Goal: Task Accomplishment & Management: Manage account settings

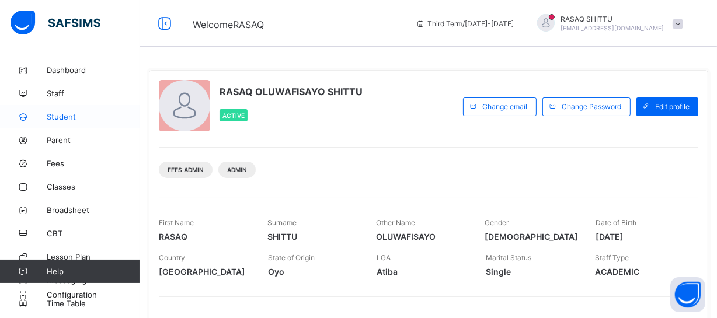
click at [68, 207] on span "Broadsheet" at bounding box center [93, 210] width 93 height 9
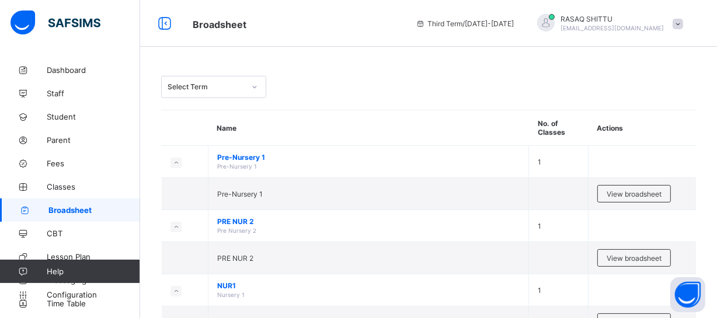
click at [228, 94] on div "Select Term" at bounding box center [203, 87] width 82 height 16
drag, startPoint x: 228, startPoint y: 94, endPoint x: 329, endPoint y: 66, distance: 104.8
click at [219, 92] on div "Select Term" at bounding box center [203, 87] width 82 height 16
click at [228, 94] on div "Select Term" at bounding box center [203, 87] width 82 height 16
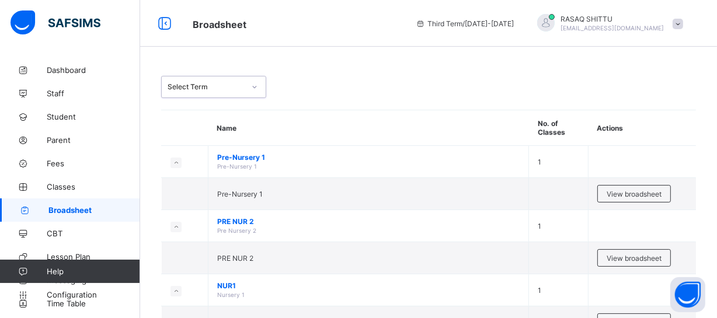
click at [228, 94] on div "Select Term" at bounding box center [203, 87] width 82 height 16
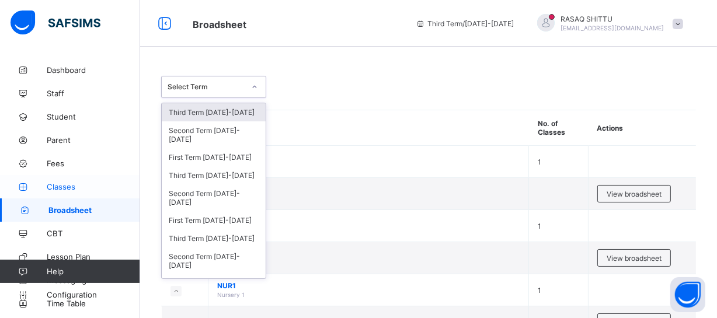
click at [79, 187] on span "Classes" at bounding box center [93, 186] width 93 height 9
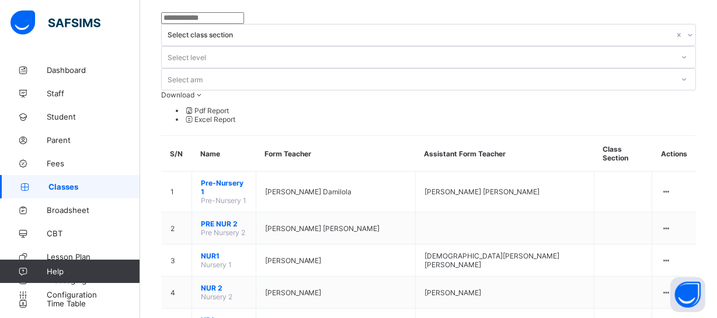
scroll to position [85, 0]
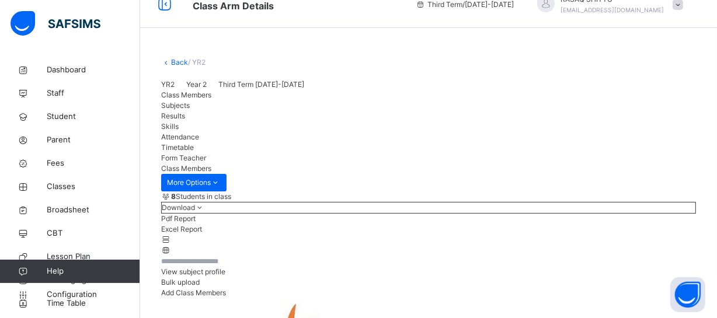
scroll to position [85, 0]
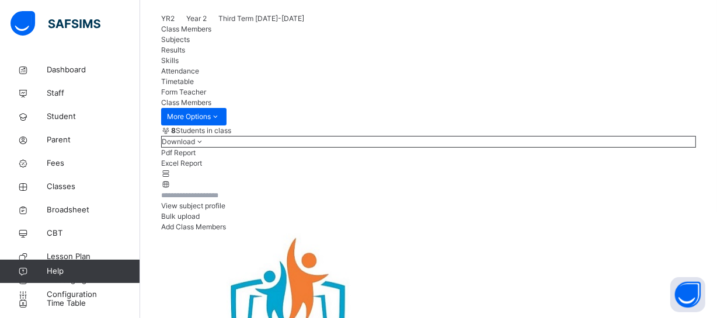
click at [185, 54] on span "Results" at bounding box center [173, 50] width 24 height 9
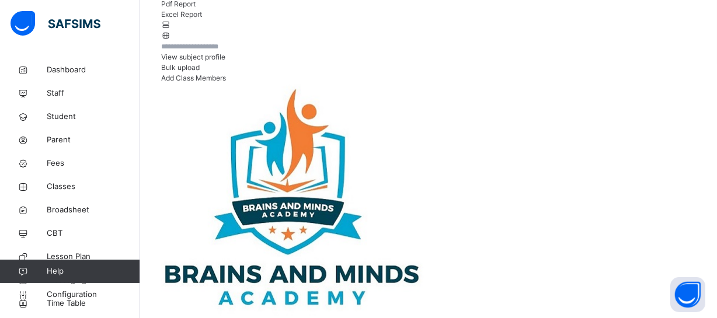
scroll to position [255, 0]
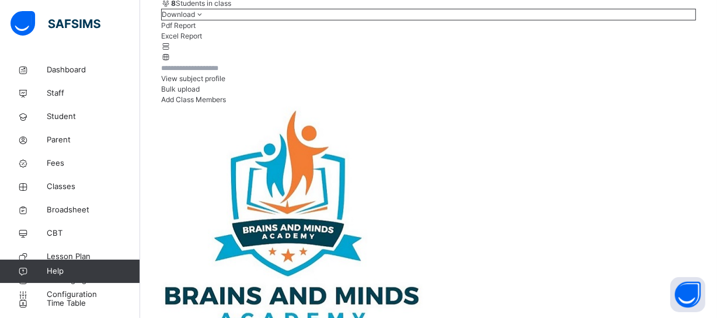
scroll to position [64, 0]
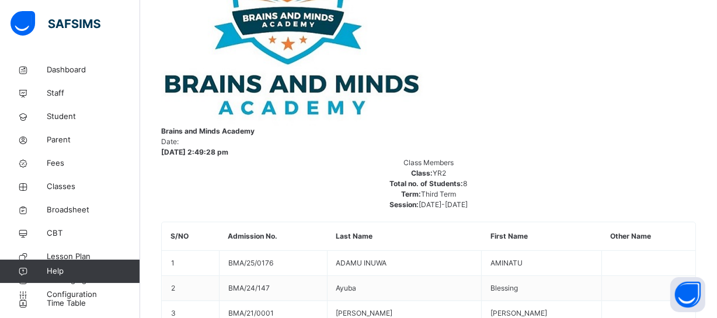
scroll to position [424, 0]
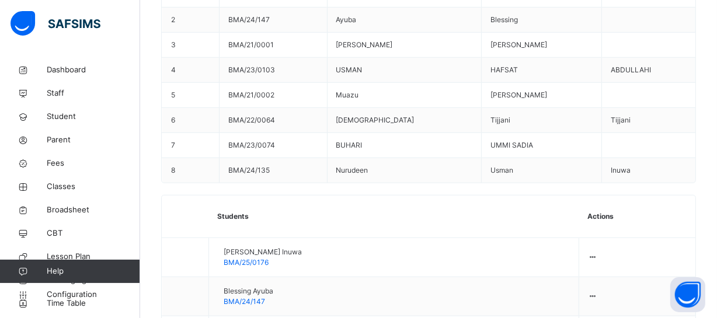
scroll to position [701, 0]
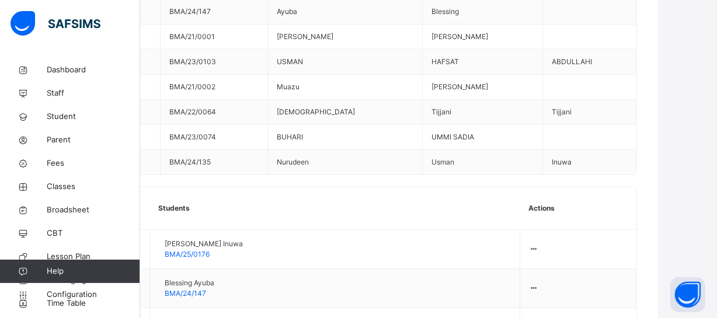
scroll to position [701, 61]
type textarea "**********"
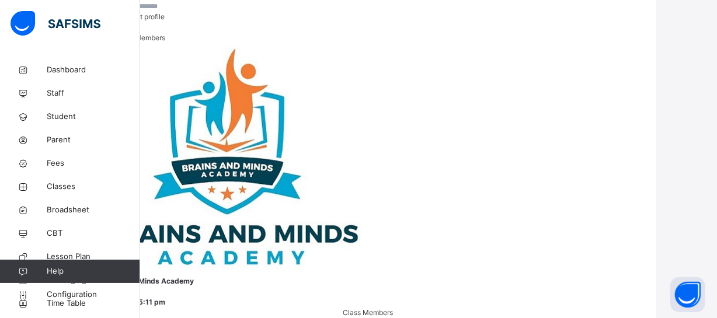
scroll to position [0, 0]
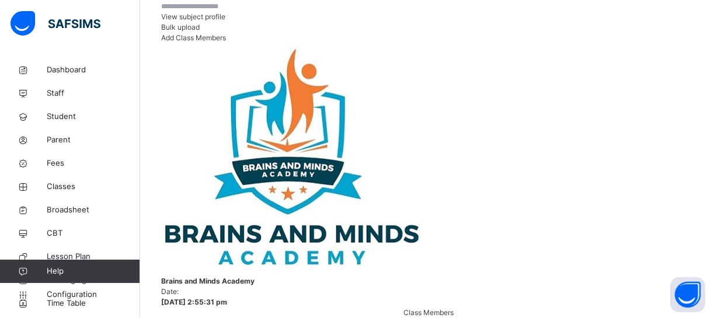
scroll to position [274, 8]
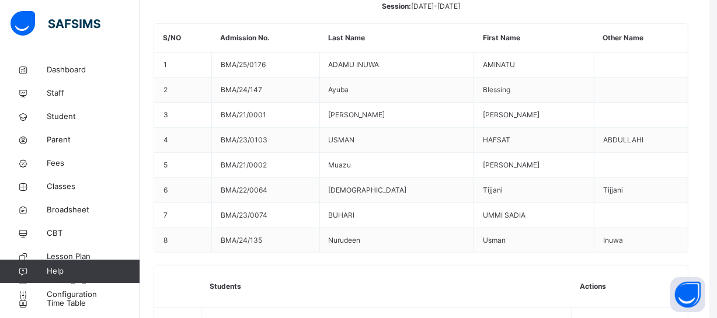
scroll to position [622, 8]
drag, startPoint x: 596, startPoint y: 274, endPoint x: 638, endPoint y: 277, distance: 42.1
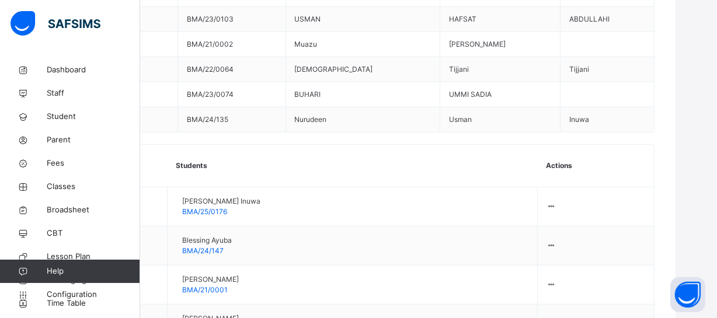
scroll to position [743, 60]
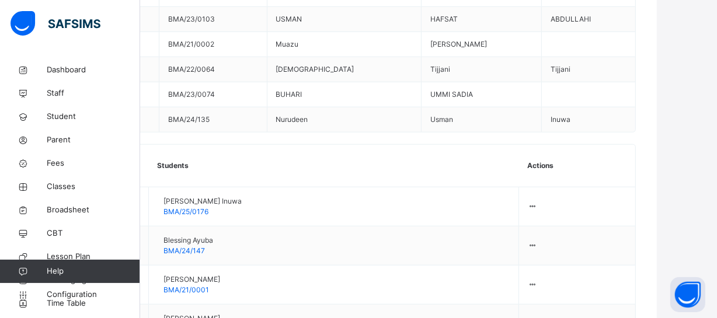
type textarea "**********"
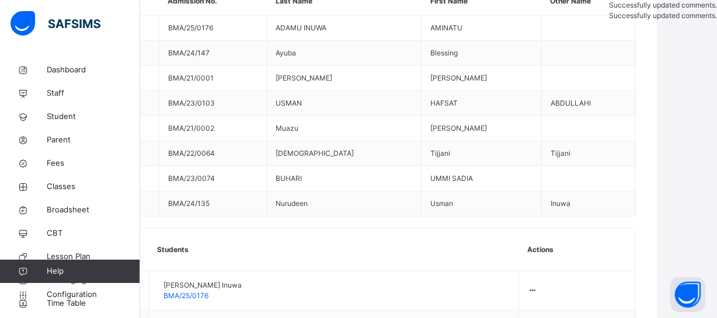
scroll to position [234, 60]
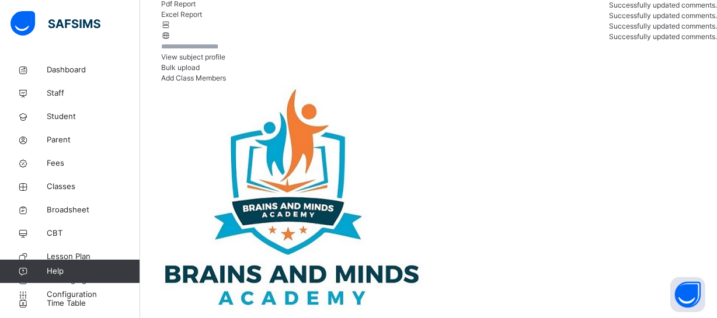
scroll to position [234, 8]
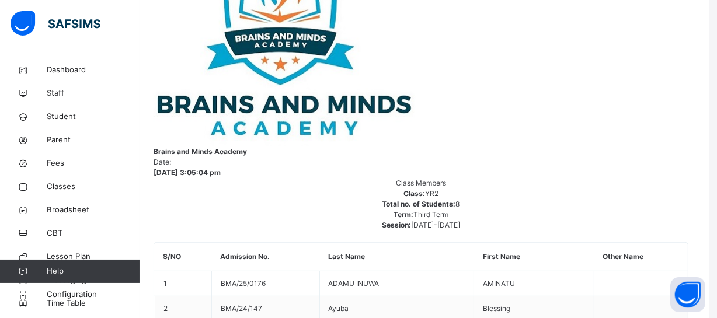
scroll to position [340, 8]
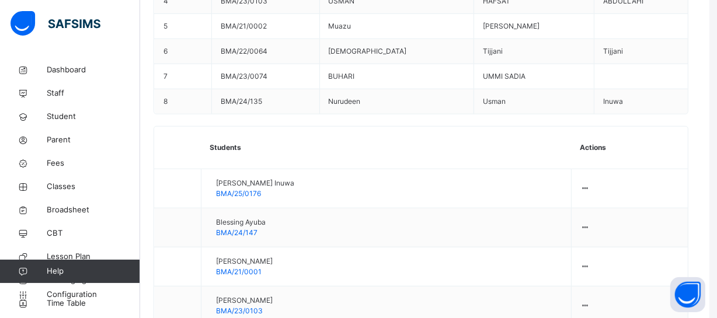
scroll to position [765, 8]
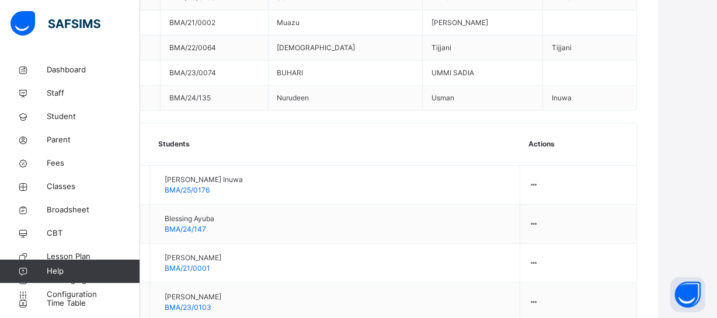
scroll to position [765, 61]
type textarea "**********"
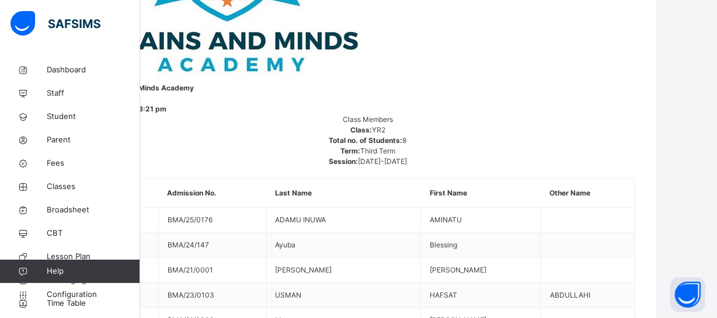
scroll to position [340, 61]
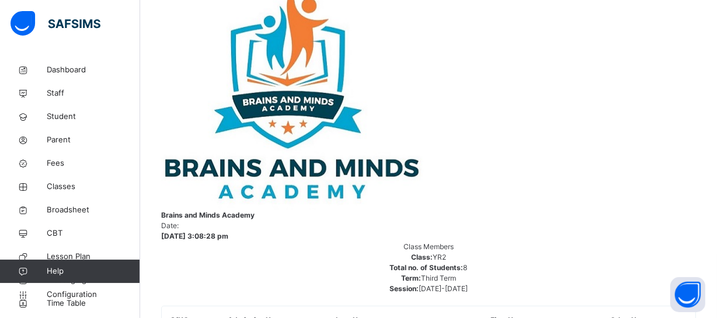
scroll to position [24, 0]
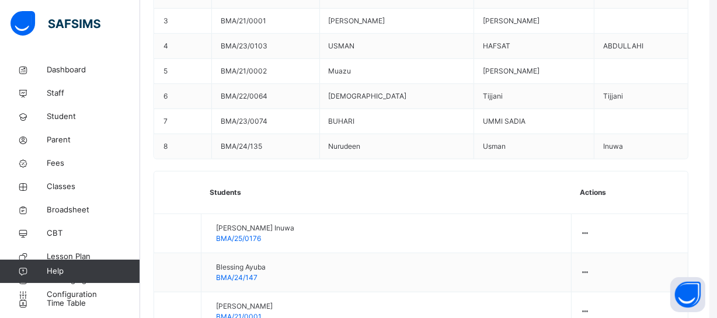
scroll to position [722, 8]
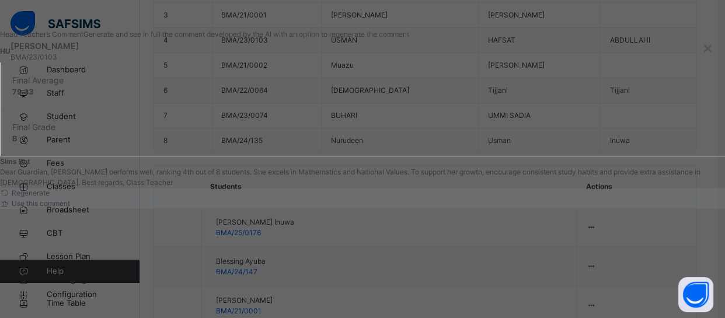
click at [70, 208] on span "Use this comment" at bounding box center [40, 203] width 60 height 9
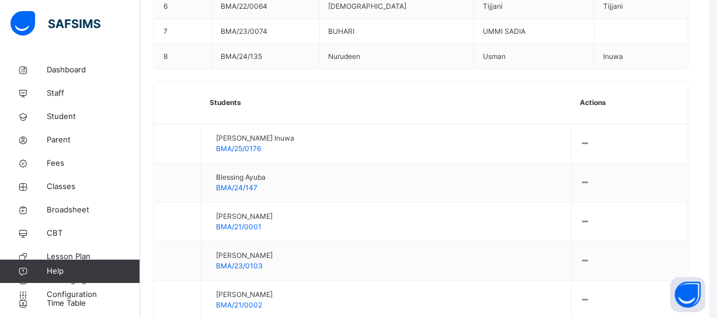
scroll to position [816, 8]
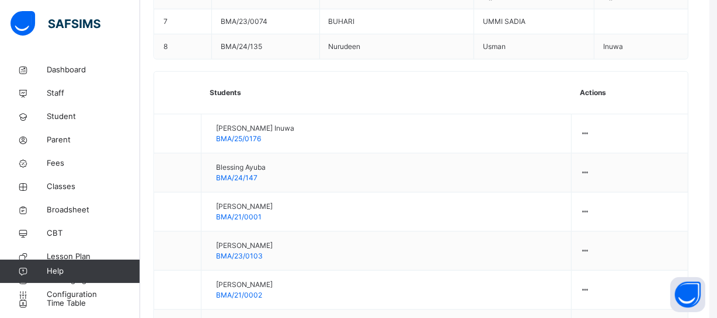
type textarea "**********"
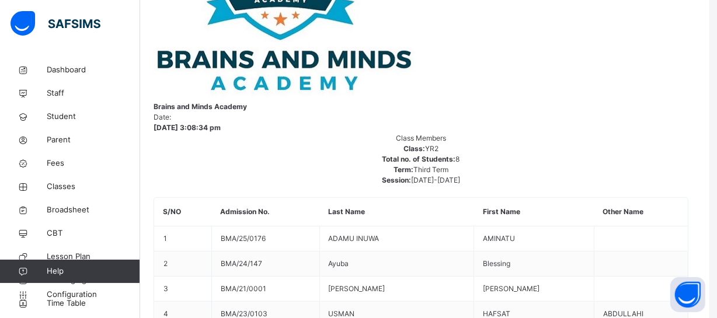
scroll to position [454, 8]
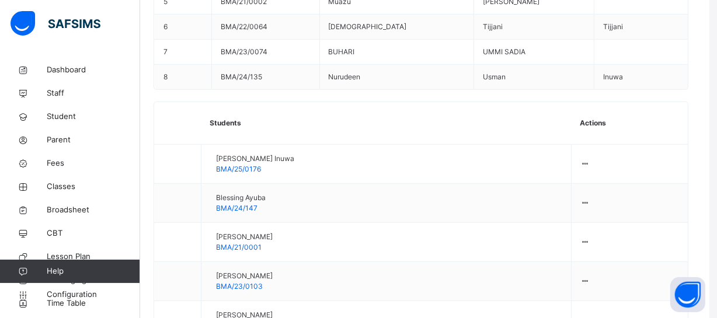
scroll to position [816, 8]
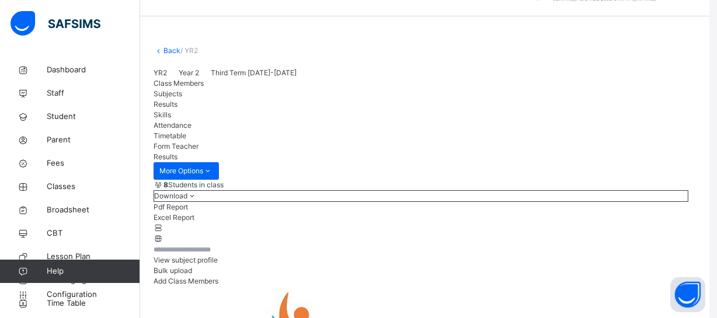
scroll to position [0, 8]
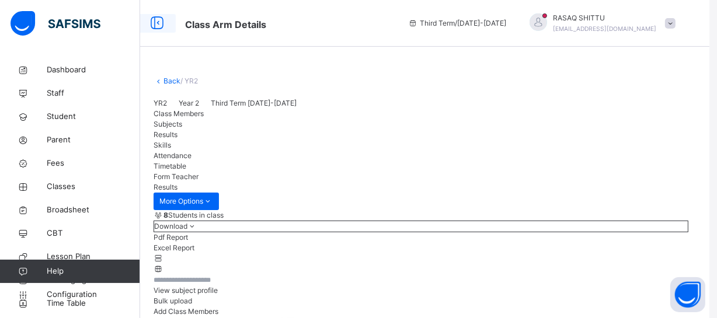
click at [156, 20] on icon at bounding box center [157, 23] width 20 height 21
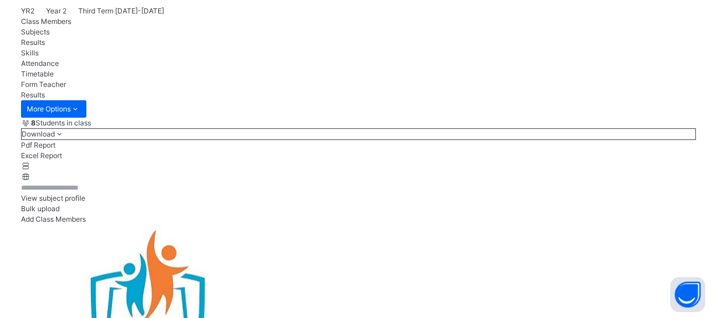
scroll to position [370, 8]
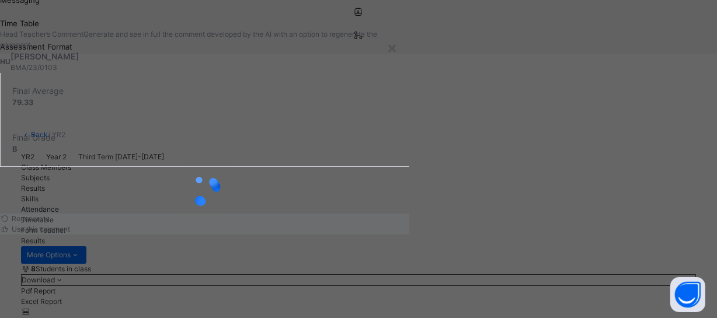
scroll to position [46, 0]
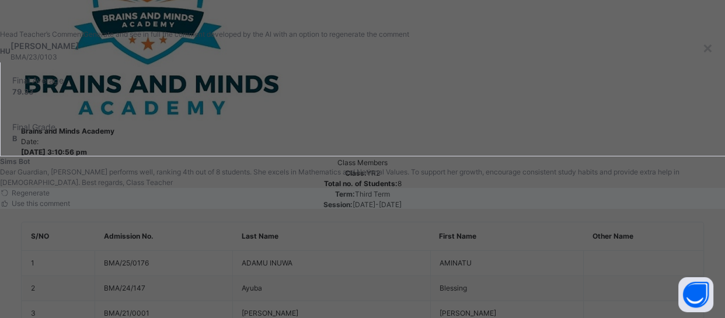
click at [70, 208] on span "Use this comment" at bounding box center [40, 203] width 60 height 9
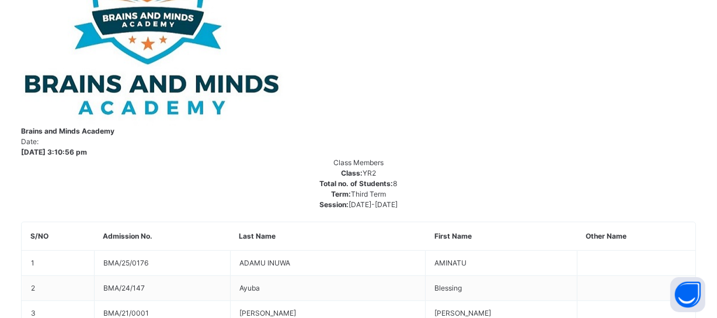
drag, startPoint x: 548, startPoint y: 110, endPoint x: 409, endPoint y: 116, distance: 139.7
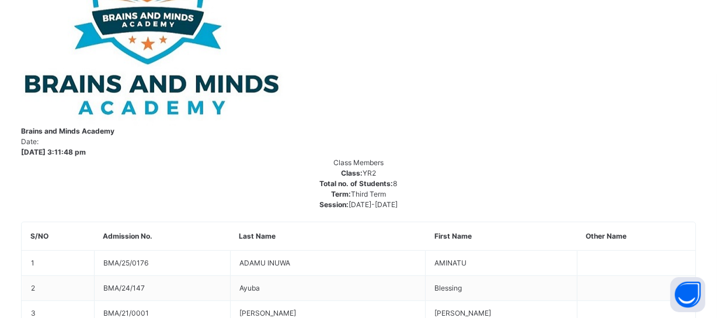
type textarea "**********"
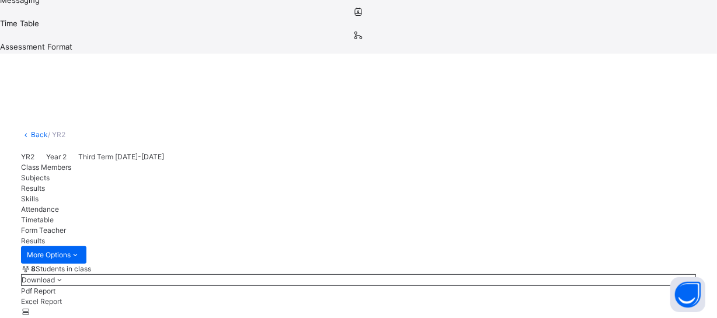
scroll to position [24, 0]
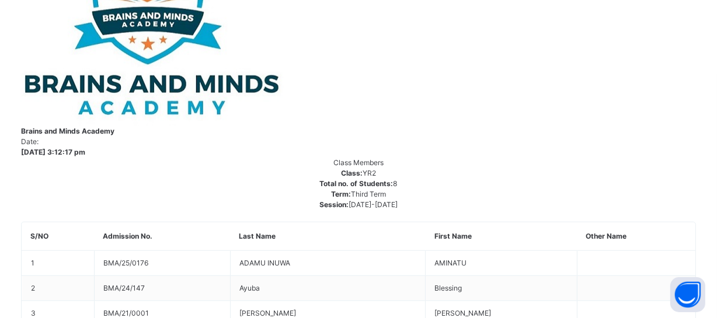
scroll to position [46, 0]
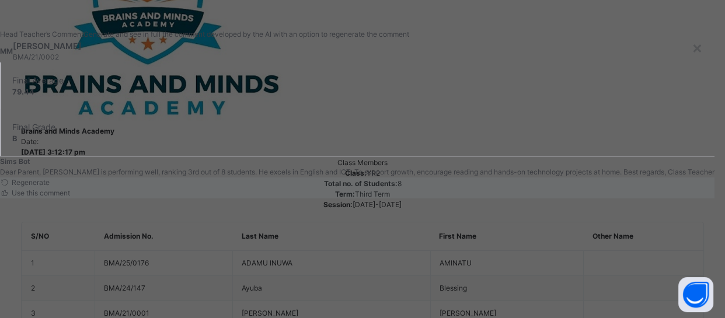
click at [70, 197] on span "Use this comment" at bounding box center [40, 193] width 60 height 9
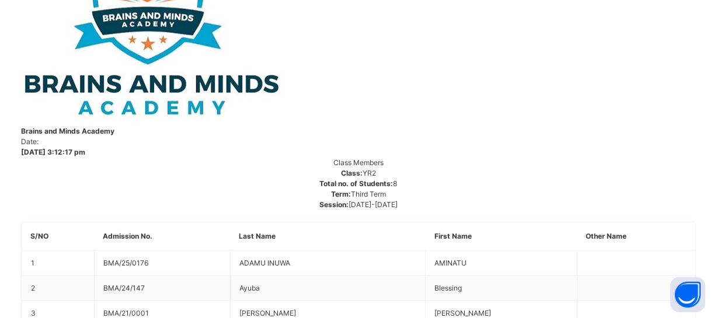
drag, startPoint x: 526, startPoint y: 117, endPoint x: 420, endPoint y: 109, distance: 105.9
type textarea "**********"
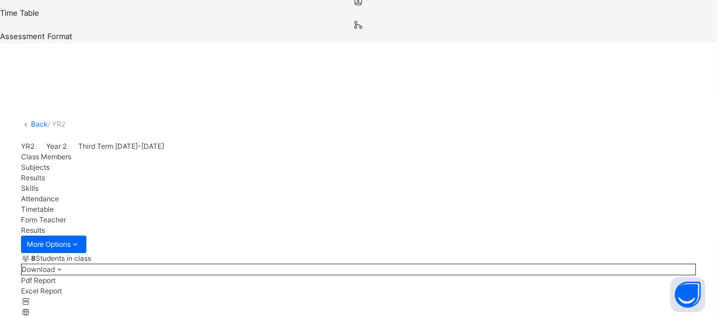
scroll to position [153, 0]
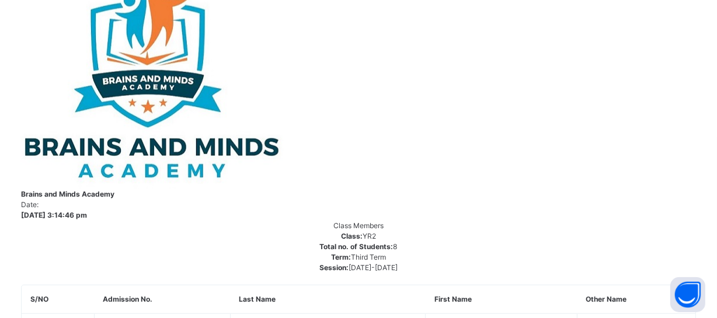
scroll to position [755, 8]
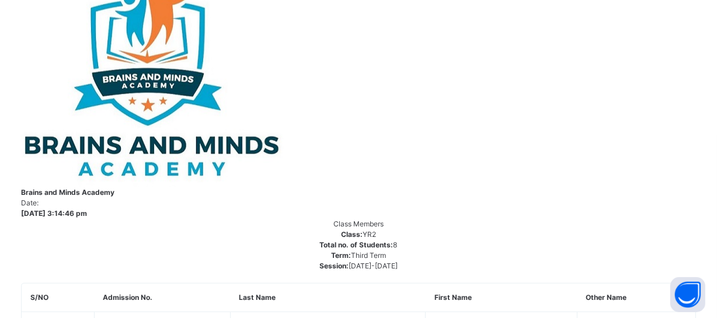
type textarea "**********"
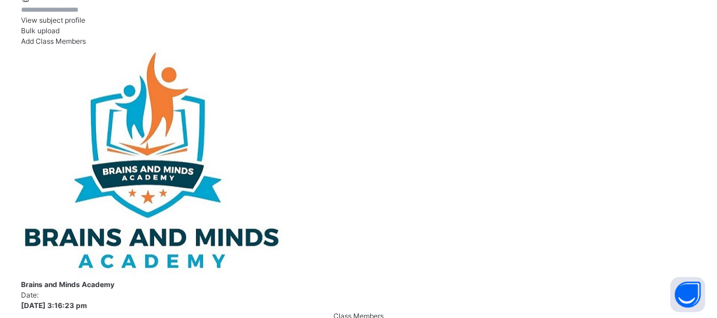
scroll to position [712, 8]
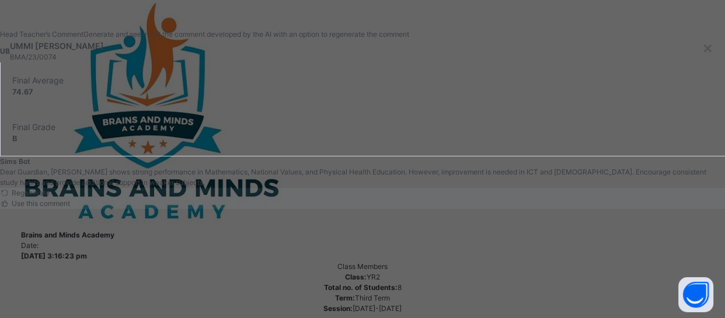
click at [70, 208] on span "Use this comment" at bounding box center [40, 203] width 60 height 9
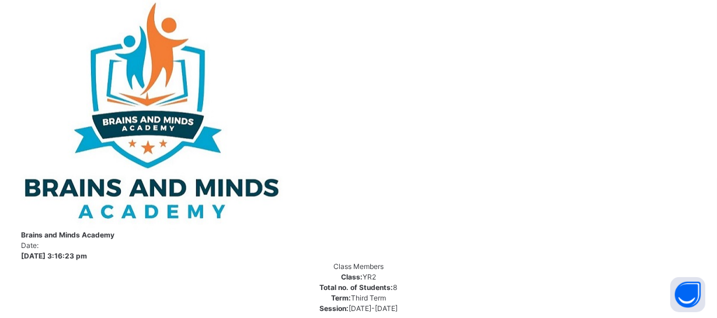
drag, startPoint x: 415, startPoint y: 222, endPoint x: 580, endPoint y: 219, distance: 165.9
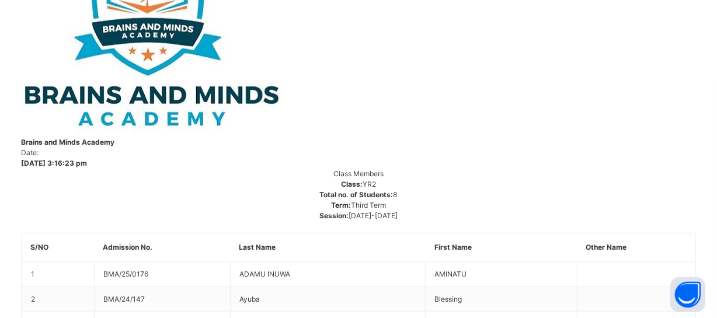
scroll to position [816, 8]
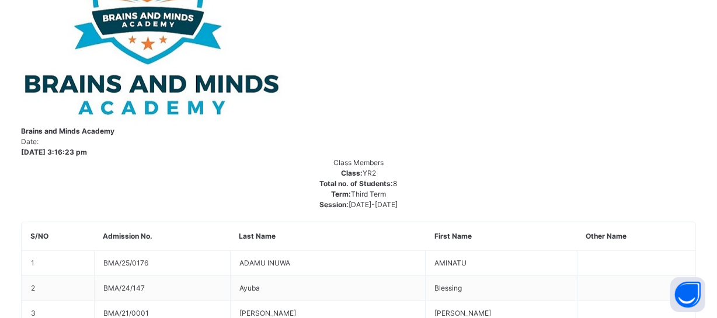
type textarea "**********"
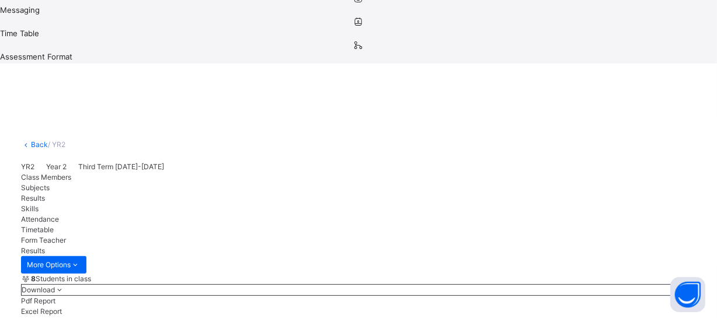
scroll to position [328, 8]
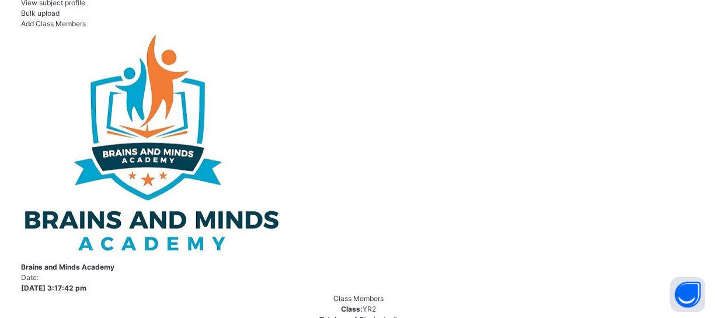
scroll to position [795, 8]
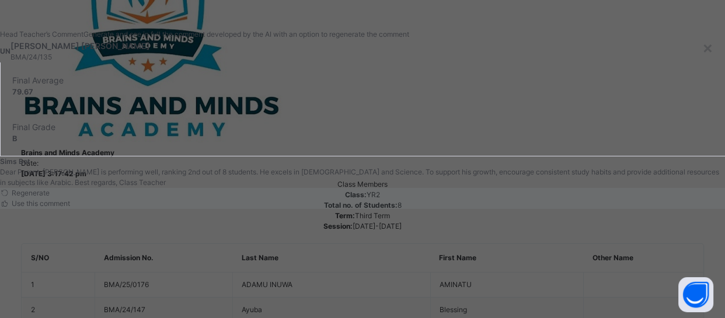
click at [70, 208] on span "Use this comment" at bounding box center [40, 203] width 60 height 9
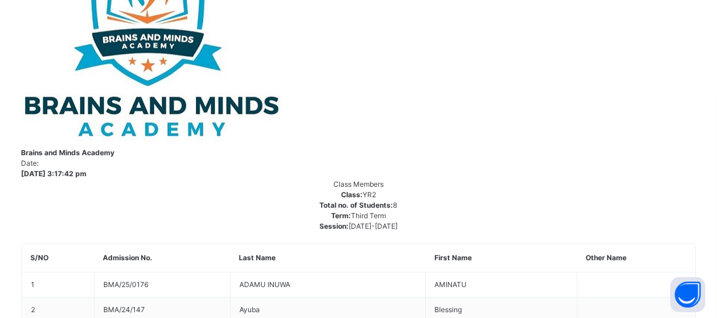
drag, startPoint x: 522, startPoint y: 138, endPoint x: 429, endPoint y: 135, distance: 93.5
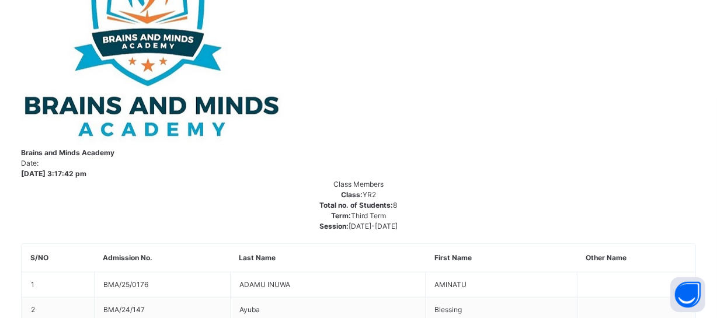
type textarea "**********"
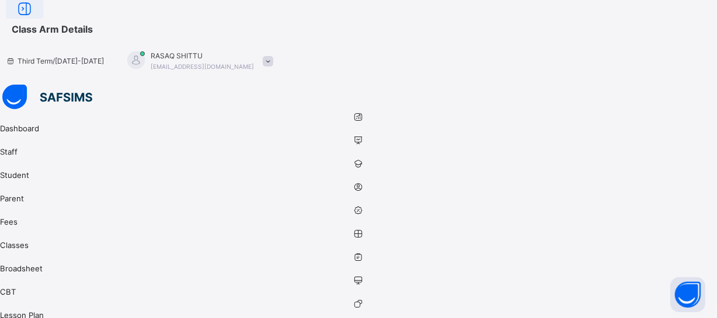
click at [34, 20] on icon at bounding box center [25, 9] width 20 height 21
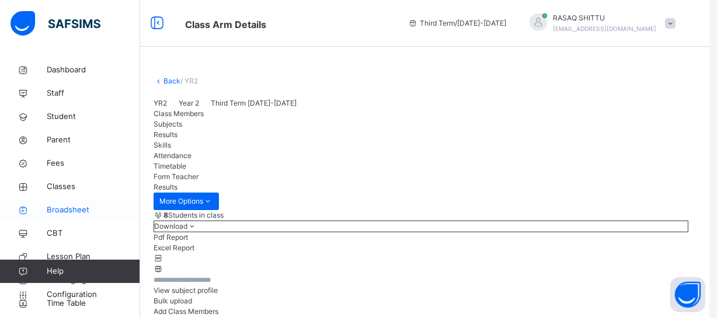
click at [65, 208] on span "Broadsheet" at bounding box center [93, 210] width 93 height 12
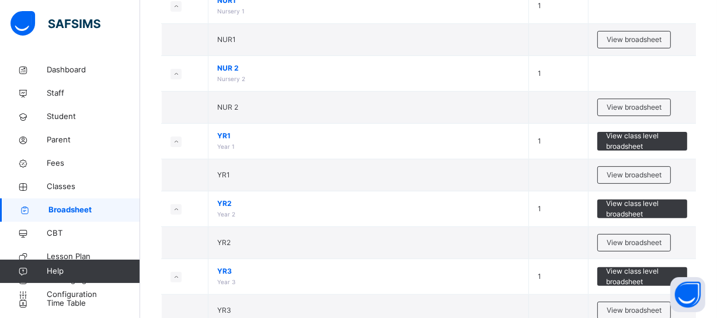
scroll to position [297, 0]
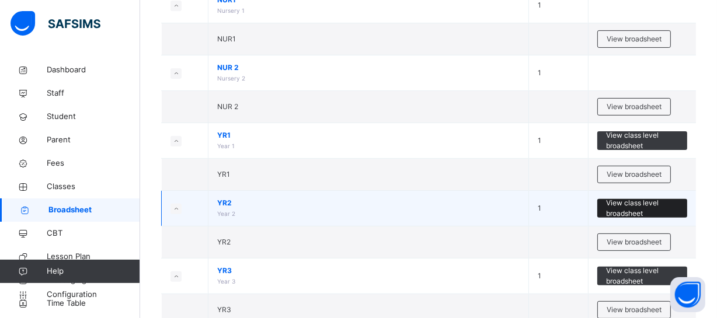
click at [636, 207] on span "View class level broadsheet" at bounding box center [642, 208] width 72 height 21
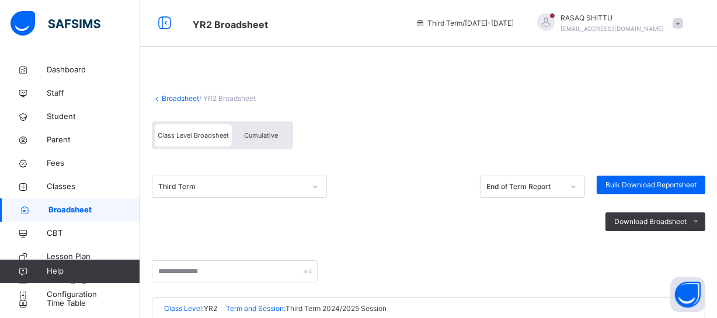
click at [422, 122] on div "Class Level Broadsheet Cumulative" at bounding box center [428, 139] width 553 height 46
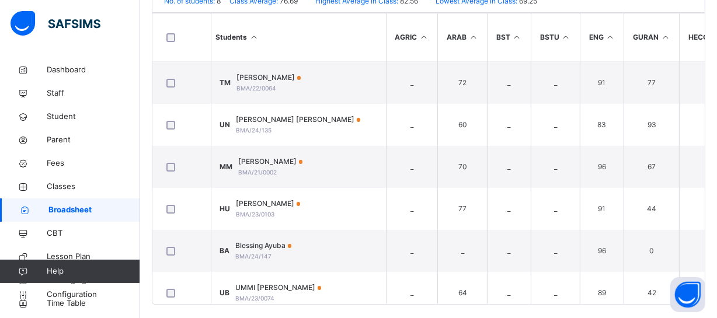
scroll to position [339, 0]
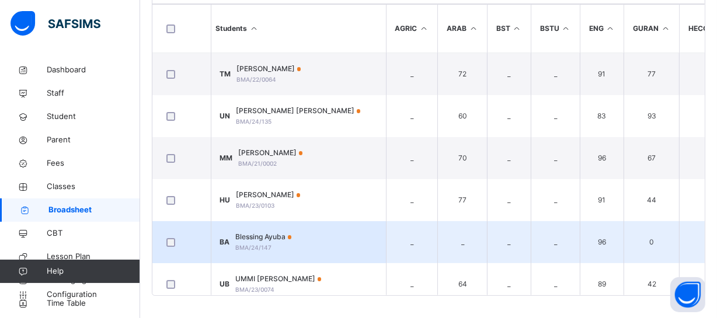
click at [292, 245] on div "Blessing Ayuba BMA/24/147" at bounding box center [264, 242] width 56 height 21
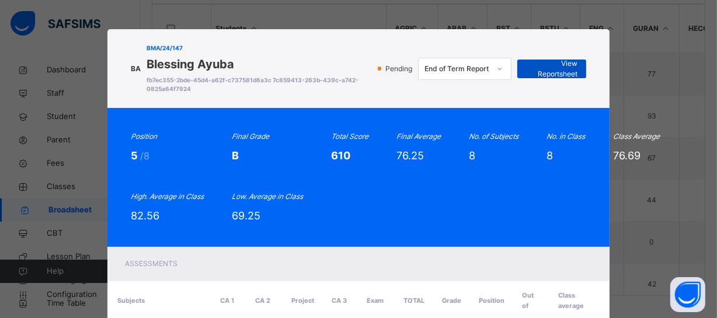
click at [532, 65] on span "View Reportsheet" at bounding box center [551, 68] width 51 height 21
click at [363, 91] on span "fb7ec355-2bde-45d4-a62f-c737581d6a3c 7c859413-263b-439c-a742-0825a64f7924" at bounding box center [259, 85] width 225 height 18
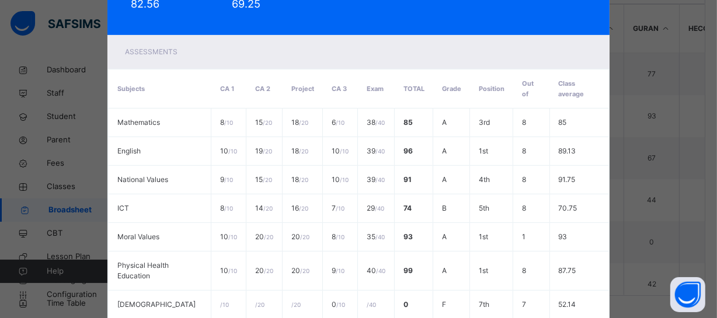
scroll to position [328, 0]
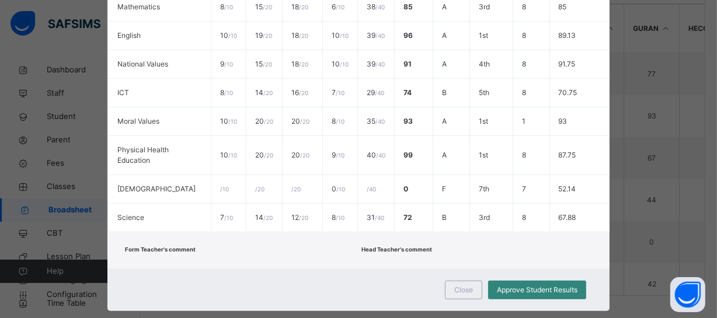
click at [510, 285] on span "Approve Student Results" at bounding box center [537, 290] width 81 height 11
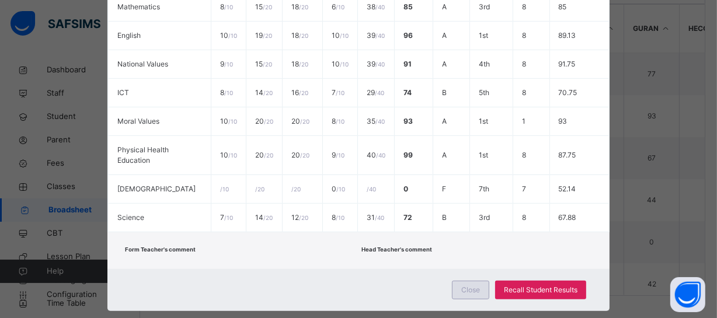
click at [473, 285] on span "Close" at bounding box center [470, 290] width 19 height 11
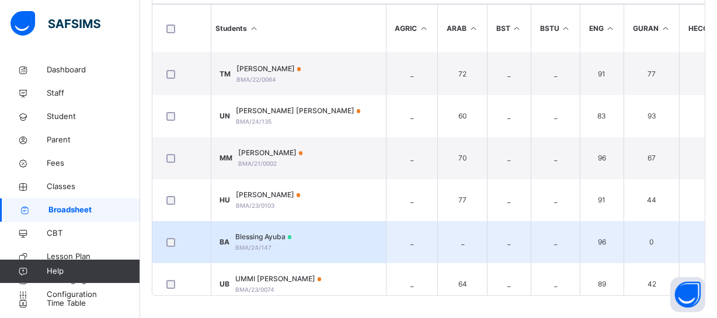
drag, startPoint x: 447, startPoint y: 231, endPoint x: 540, endPoint y: 225, distance: 93.0
click at [540, 225] on tr "BA Blessing Ayuba BMA/24/147 _ _ _ _ 96 0 _ 74 _ 85 93 91 99 72 8 610 76.25 5th…" at bounding box center [724, 242] width 1145 height 42
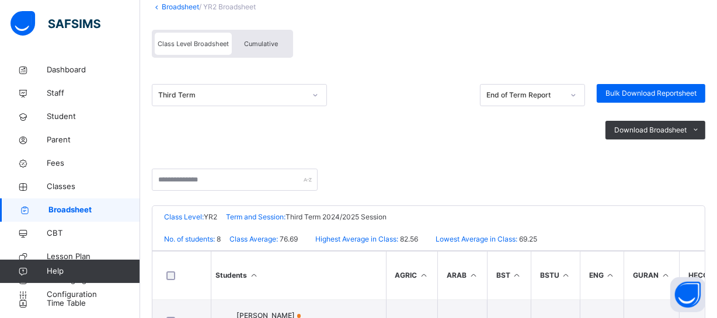
scroll to position [90, 0]
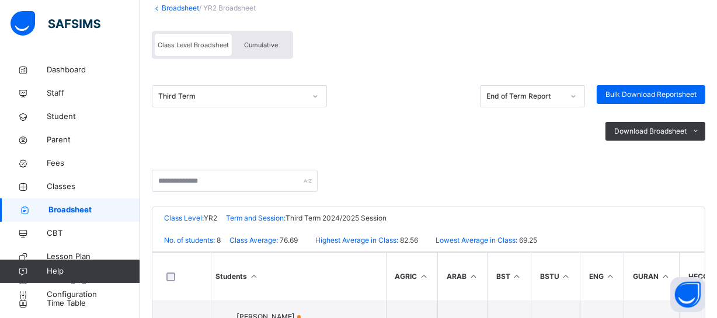
click at [716, 57] on div "Broadsheet / YR2 Broadsheet Class Level Broadsheet Cumulative Third Term End of…" at bounding box center [428, 268] width 577 height 600
click at [655, 30] on div "Class Level Broadsheet Cumulative" at bounding box center [428, 48] width 553 height 46
click at [260, 41] on span "Cumulative" at bounding box center [261, 45] width 34 height 8
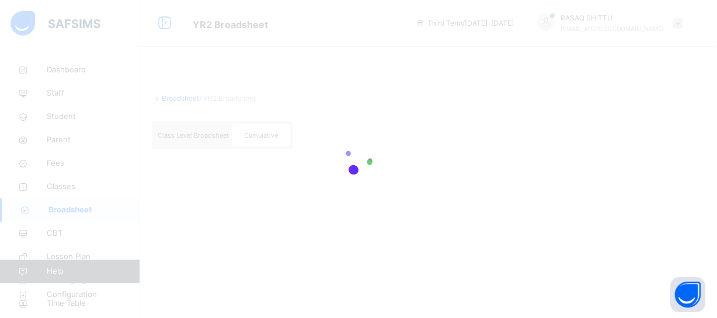
scroll to position [0, 0]
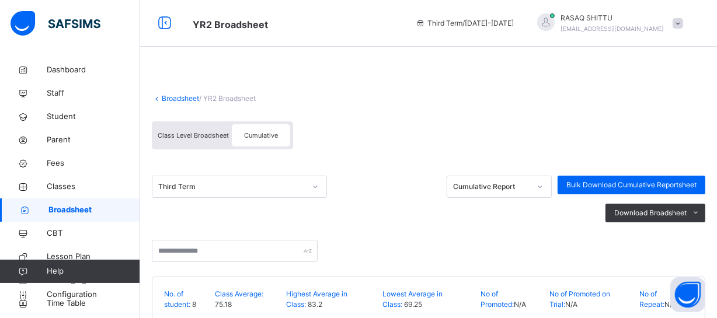
drag, startPoint x: 384, startPoint y: 149, endPoint x: 499, endPoint y: 139, distance: 114.9
click at [499, 139] on div "Class Level Broadsheet Cumulative" at bounding box center [428, 139] width 553 height 46
drag, startPoint x: 499, startPoint y: 139, endPoint x: 688, endPoint y: 102, distance: 192.7
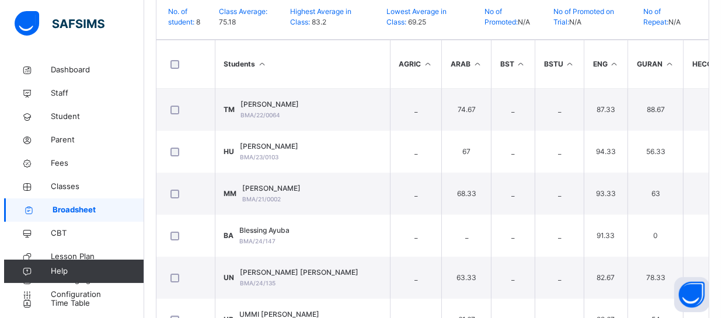
scroll to position [319, 0]
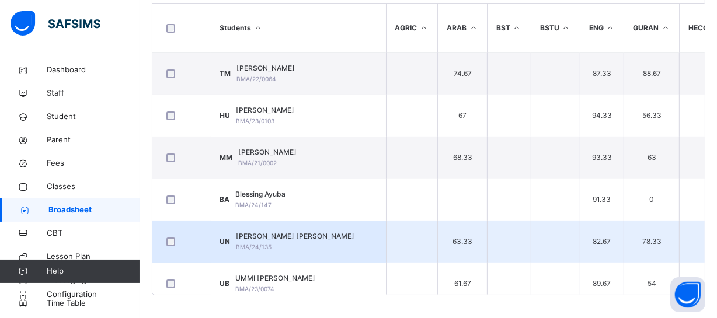
click at [287, 238] on span "Usman Inuwa Nurudeen" at bounding box center [295, 236] width 119 height 11
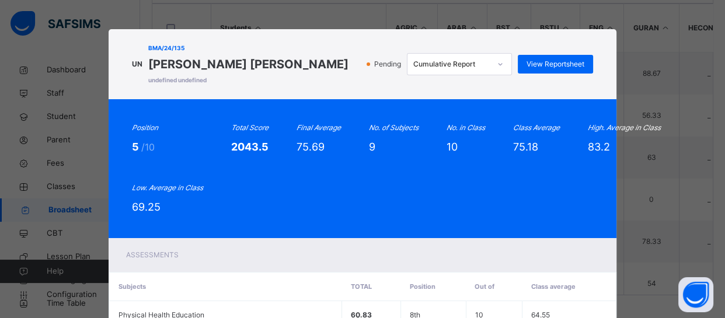
click at [569, 174] on div "Position 5 /10 Total Score 2043.5 Final Average 75.69 No. of Subjects 9 No. in …" at bounding box center [362, 169] width 461 height 92
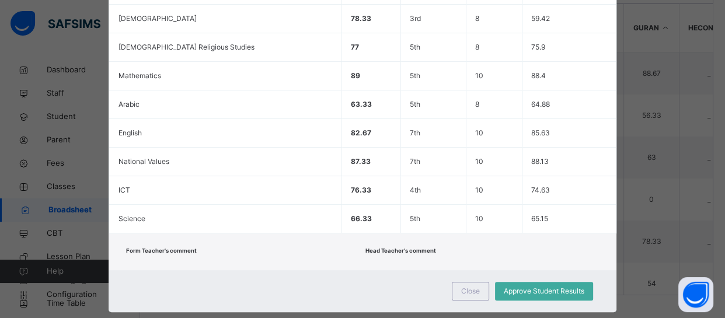
scroll to position [326, 0]
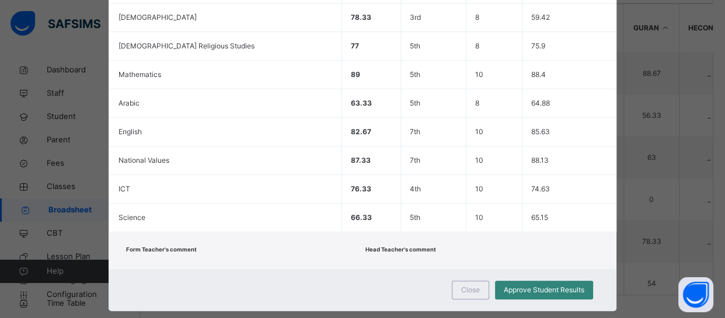
click at [531, 288] on span "Approve Student Results" at bounding box center [544, 290] width 81 height 11
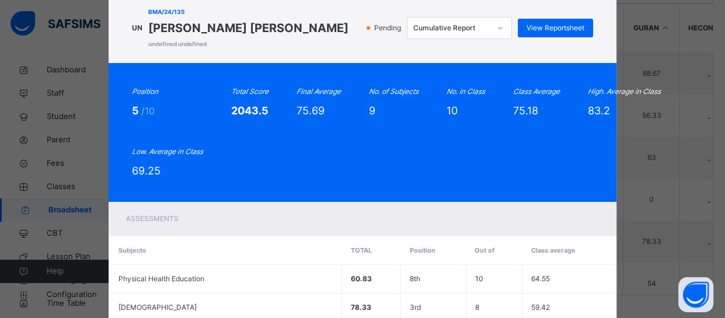
scroll to position [5, 0]
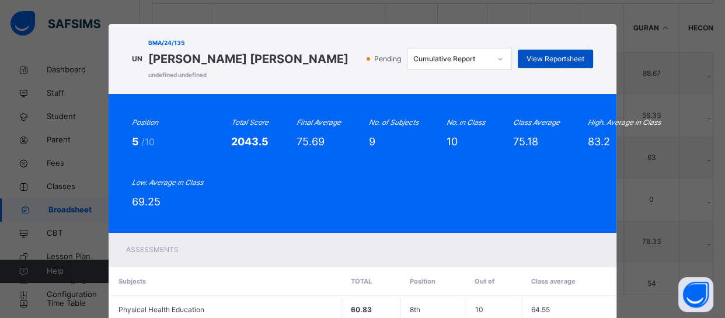
click at [553, 56] on span "View Reportsheet" at bounding box center [556, 59] width 58 height 11
drag, startPoint x: 192, startPoint y: 54, endPoint x: 465, endPoint y: 121, distance: 281.9
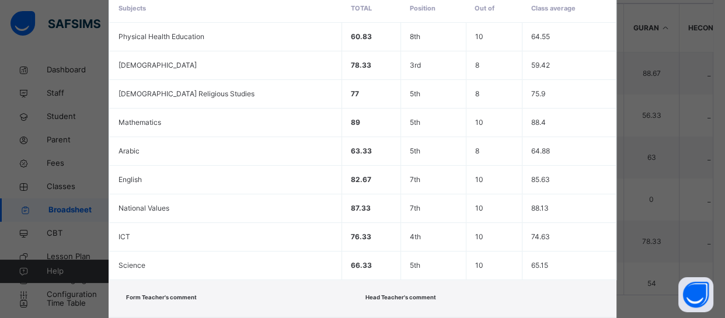
scroll to position [347, 0]
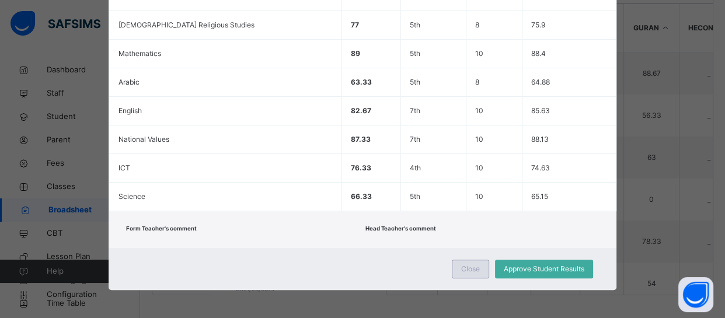
click at [461, 269] on span "Close" at bounding box center [470, 269] width 19 height 11
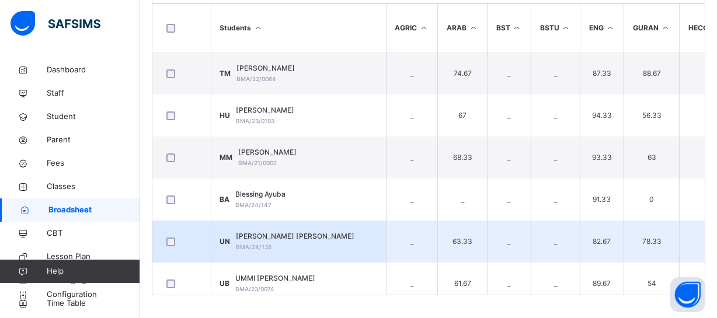
click at [364, 252] on td "UN Usman Inuwa Nurudeen BMA/24/135" at bounding box center [298, 242] width 175 height 42
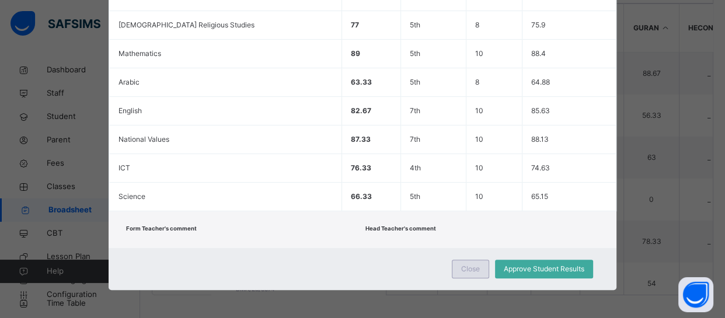
click at [474, 265] on span "Close" at bounding box center [470, 269] width 19 height 11
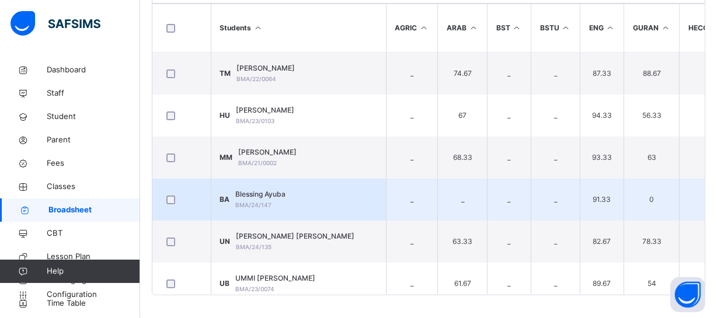
click at [321, 193] on td "BA Blessing Ayuba BMA/24/147" at bounding box center [298, 200] width 175 height 42
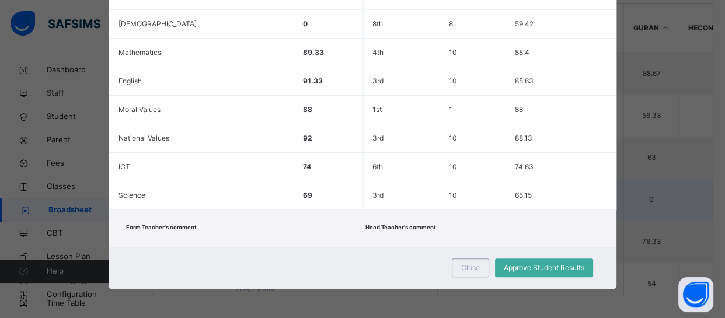
scroll to position [319, 0]
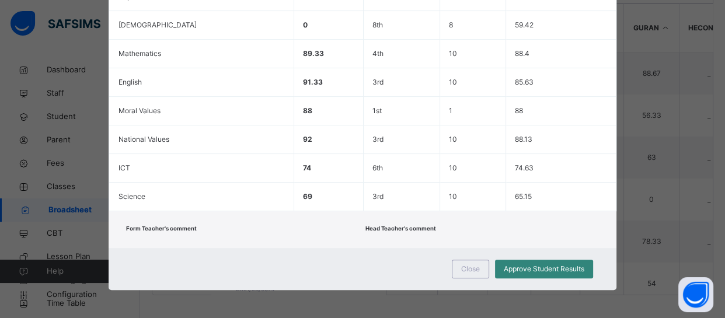
click at [577, 268] on span "Approve Student Results" at bounding box center [544, 269] width 81 height 11
click at [558, 268] on span "Approve Student Results" at bounding box center [544, 269] width 81 height 11
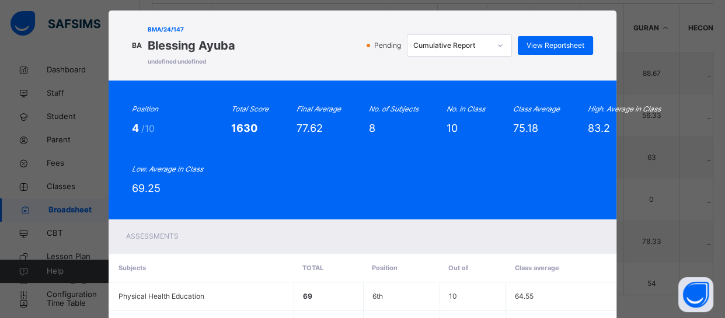
scroll to position [0, 0]
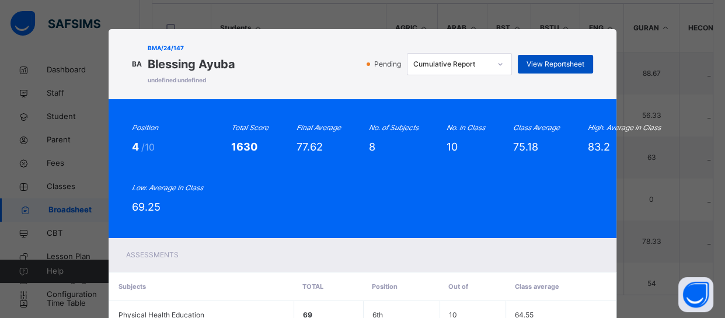
click at [542, 64] on span "View Reportsheet" at bounding box center [556, 64] width 58 height 11
click at [322, 134] on div "Final Average 77.62" at bounding box center [319, 139] width 44 height 32
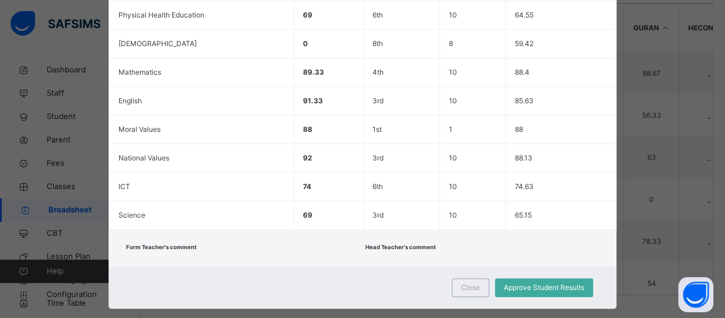
scroll to position [319, 0]
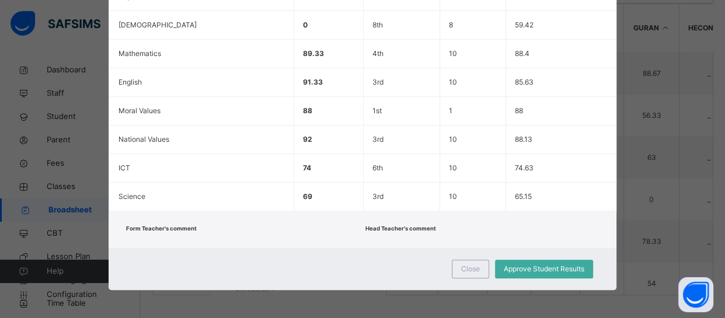
drag, startPoint x: 322, startPoint y: 134, endPoint x: 413, endPoint y: 254, distance: 150.8
click at [413, 254] on div "BA BMA/24/147 Blessing Ayuba undefined undefined Pending Cumulative Report View…" at bounding box center [362, 0] width 507 height 580
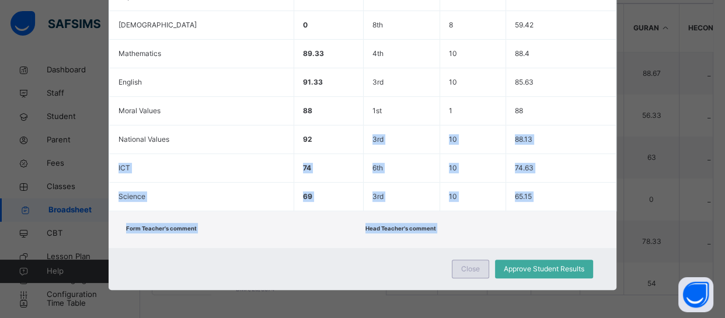
click at [455, 272] on div "Close" at bounding box center [470, 269] width 37 height 19
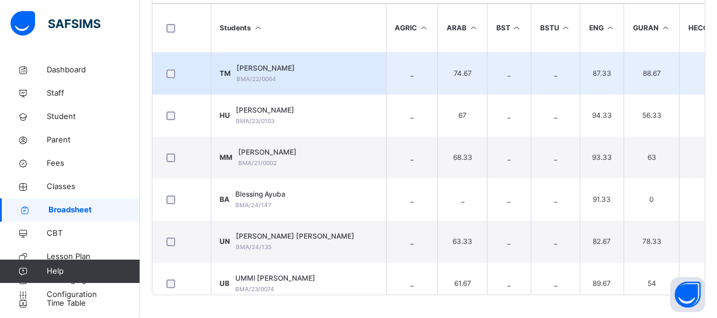
click at [295, 79] on div "Tijjani Tijjani Muhammad BMA/22/0064" at bounding box center [266, 73] width 58 height 21
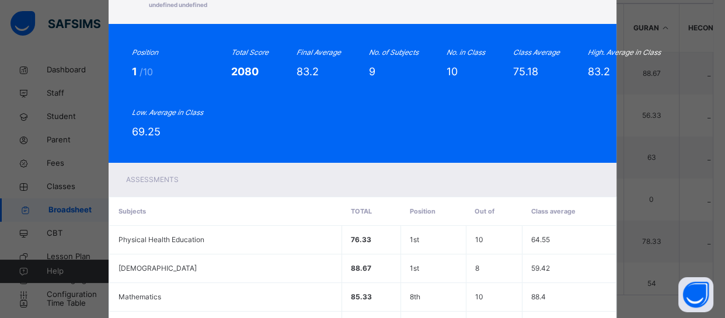
scroll to position [0, 0]
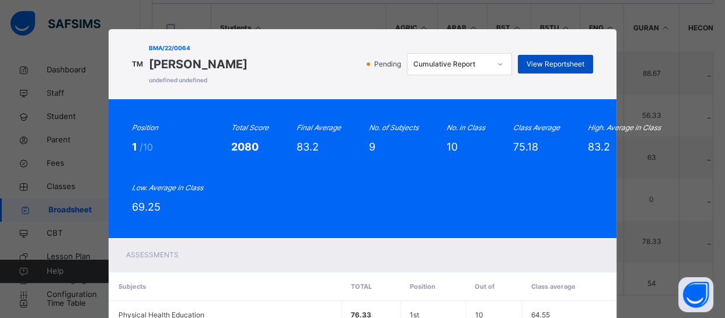
click at [551, 64] on span "View Reportsheet" at bounding box center [556, 64] width 58 height 11
click at [315, 222] on div "Position 1 /10 Total Score 2080 Final Average 83.2 No. of Subjects 9 No. in Cla…" at bounding box center [362, 168] width 507 height 139
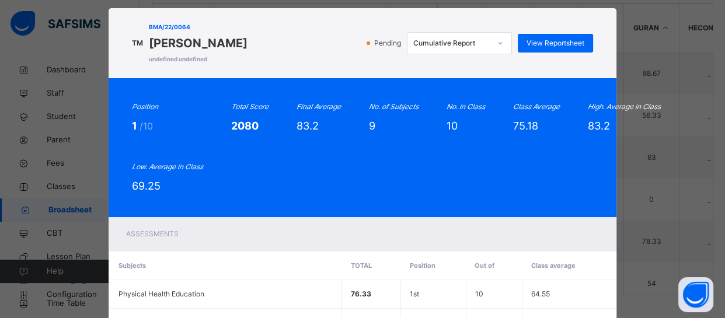
scroll to position [347, 0]
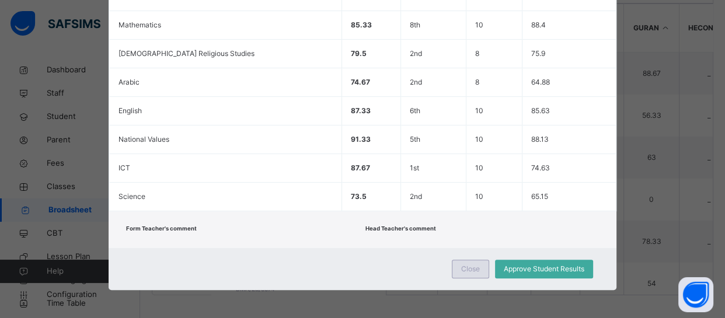
click at [467, 269] on span "Close" at bounding box center [470, 269] width 19 height 11
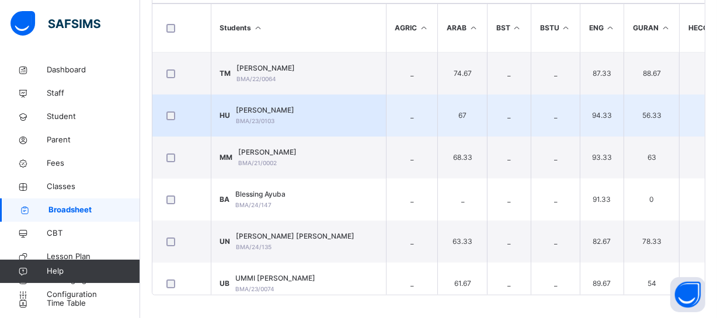
click at [295, 117] on div "HAFSAT ABDULLAHI USMAN BMA/23/0103" at bounding box center [265, 115] width 58 height 21
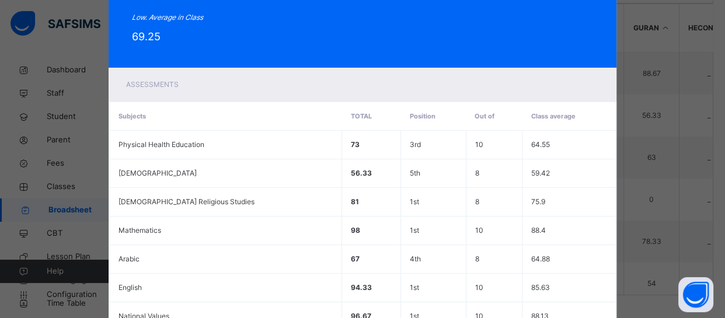
scroll to position [38, 0]
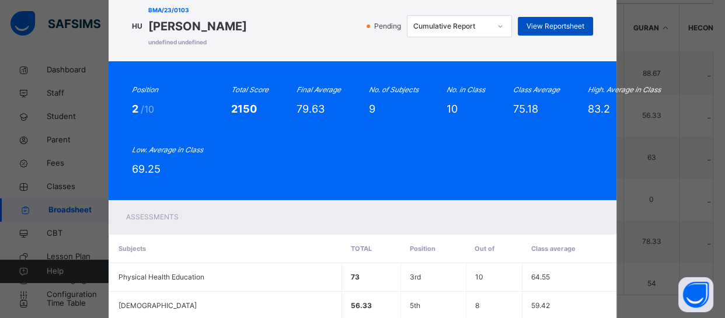
click at [572, 26] on span "View Reportsheet" at bounding box center [556, 26] width 58 height 11
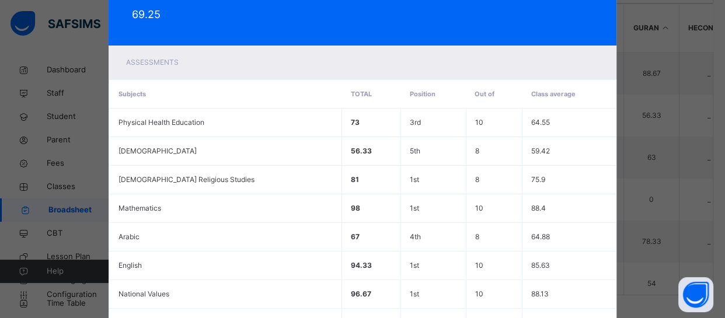
scroll to position [347, 0]
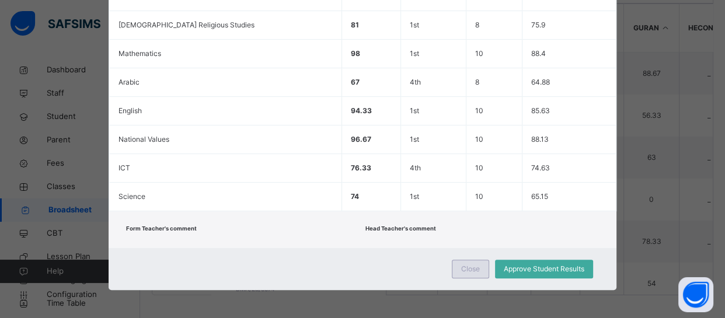
click at [467, 270] on span "Close" at bounding box center [470, 269] width 19 height 11
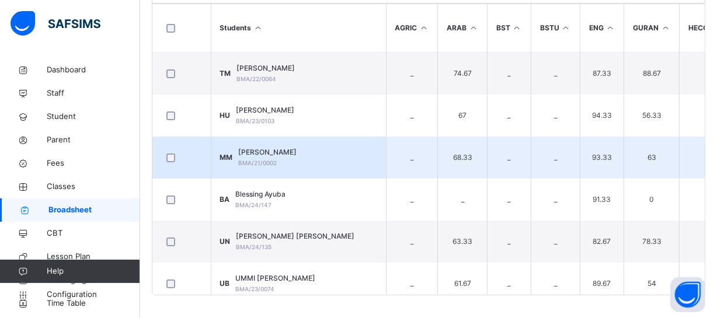
click at [286, 161] on div "Mubarak Muazu BMA/21/0002" at bounding box center [268, 157] width 58 height 21
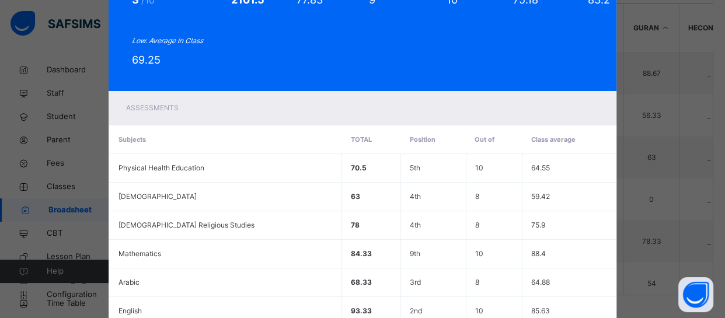
scroll to position [0, 0]
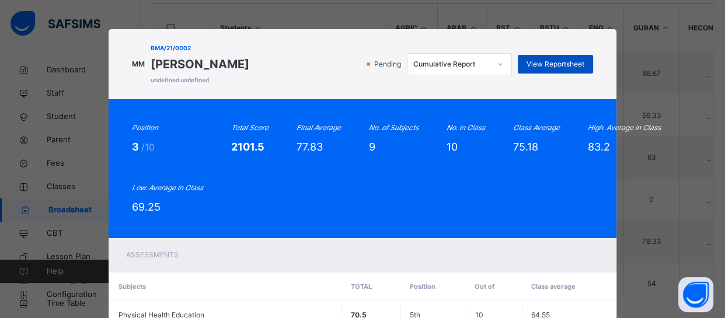
click at [547, 59] on span "View Reportsheet" at bounding box center [556, 64] width 58 height 11
click at [273, 207] on div "Position 3 /10 Total Score 2101.5 Final Average 77.83 No. of Subjects 9 No. in …" at bounding box center [362, 169] width 461 height 92
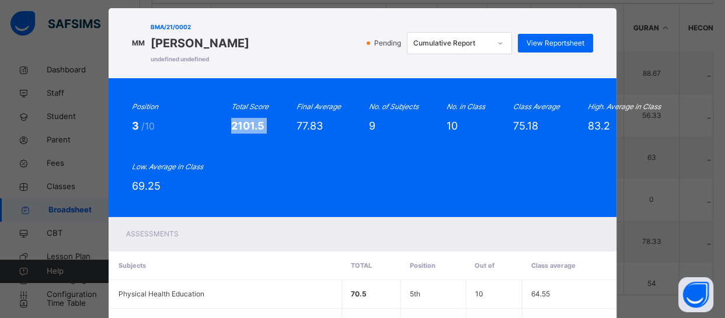
scroll to position [347, 0]
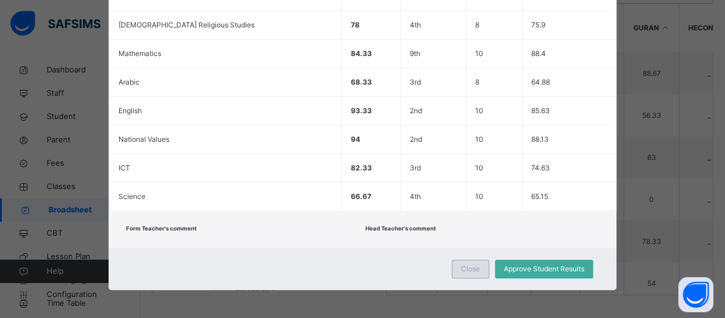
click at [468, 273] on span "Close" at bounding box center [470, 269] width 19 height 11
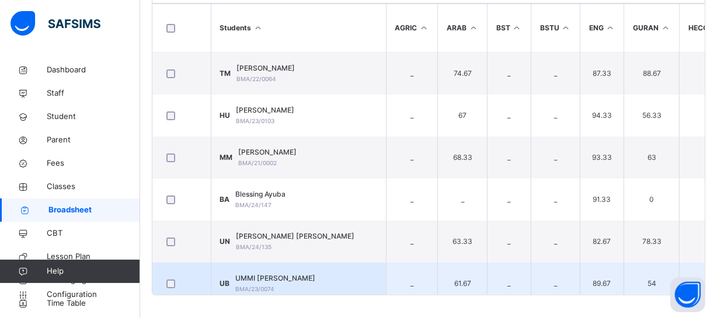
click at [238, 281] on div "UB UMMI SADIA BUHARI BMA/23/0074" at bounding box center [268, 283] width 96 height 21
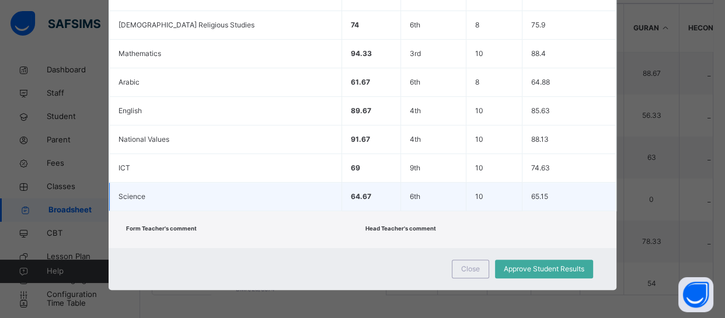
click at [584, 183] on td "65.15" at bounding box center [569, 197] width 93 height 29
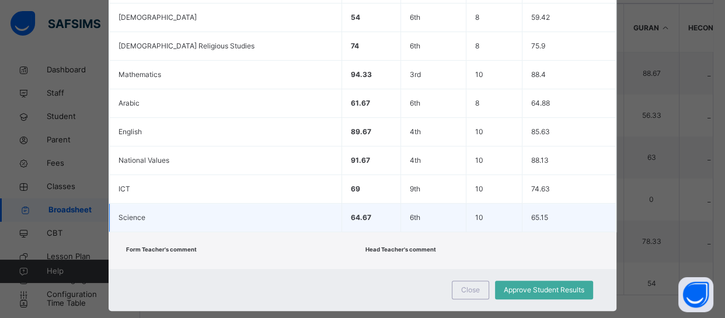
scroll to position [0, 0]
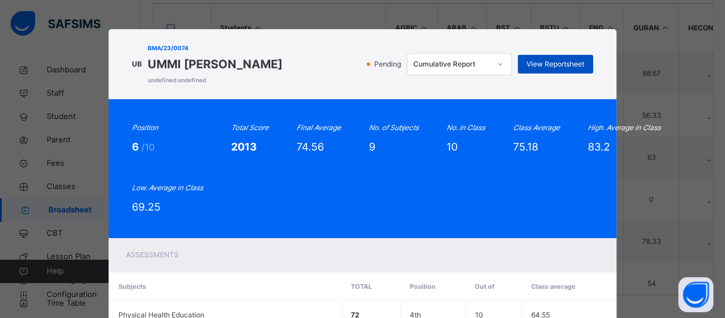
click at [545, 66] on span "View Reportsheet" at bounding box center [556, 64] width 58 height 11
click at [266, 136] on div "Total Score 2013" at bounding box center [249, 139] width 37 height 32
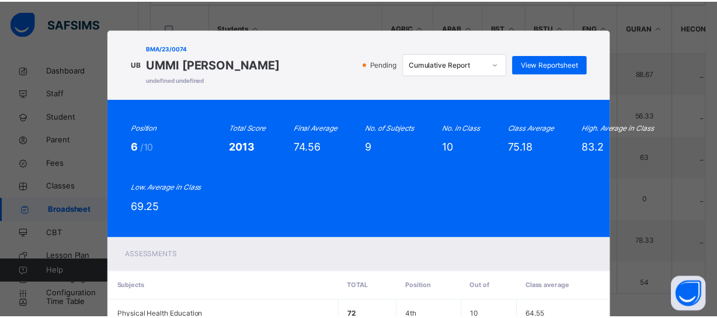
scroll to position [347, 0]
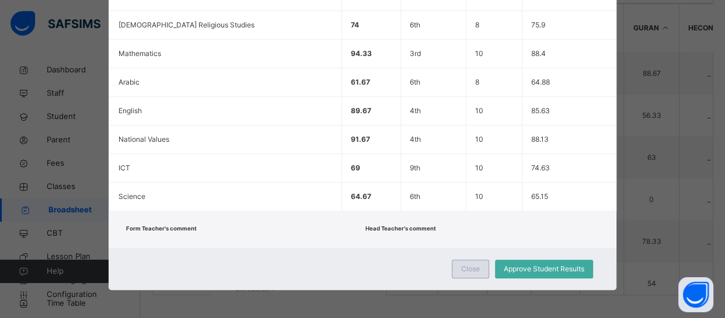
click at [454, 269] on div "Close" at bounding box center [470, 269] width 37 height 19
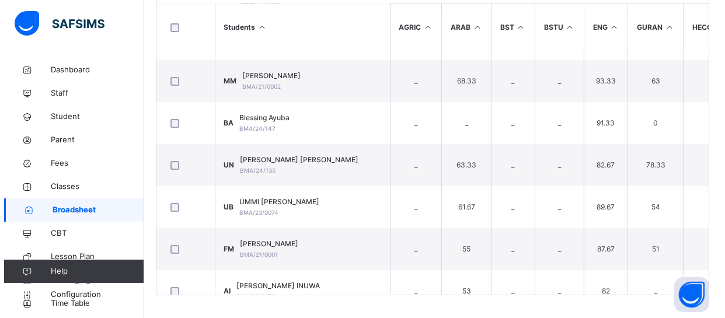
scroll to position [98, 0]
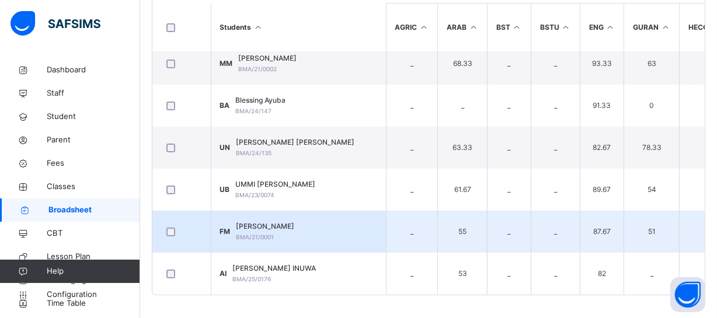
click at [290, 234] on div "Fadila Mohammed BMA/21/0001" at bounding box center [265, 231] width 58 height 21
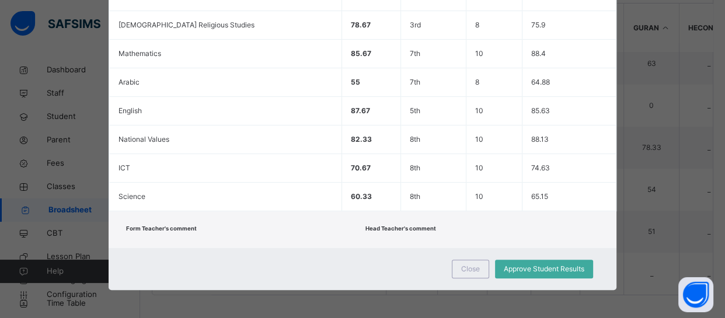
click at [627, 128] on div "FM BMA/21/0001 Fadila Mohammed undefined undefined Pending Cumulative Report Vi…" at bounding box center [362, 159] width 725 height 318
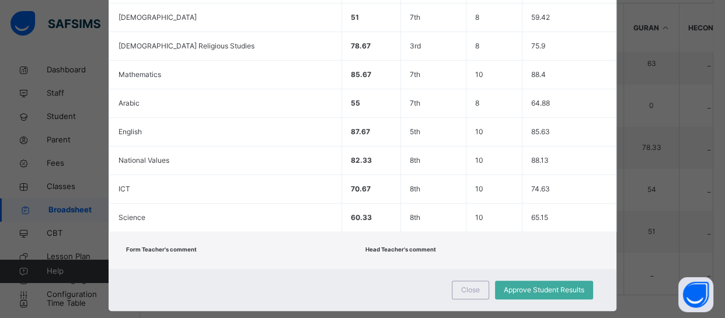
scroll to position [0, 0]
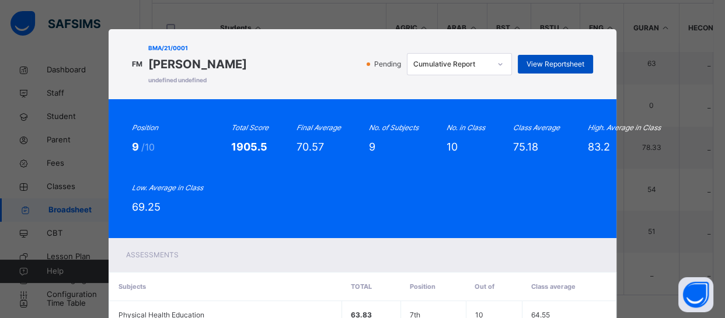
click at [553, 69] on span "View Reportsheet" at bounding box center [556, 64] width 58 height 11
drag, startPoint x: 469, startPoint y: 202, endPoint x: 516, endPoint y: 192, distance: 48.3
click at [516, 192] on div "Position 9 /10 Total Score 1905.5 Final Average 70.57 No. of Subjects 9 No. in …" at bounding box center [362, 169] width 461 height 92
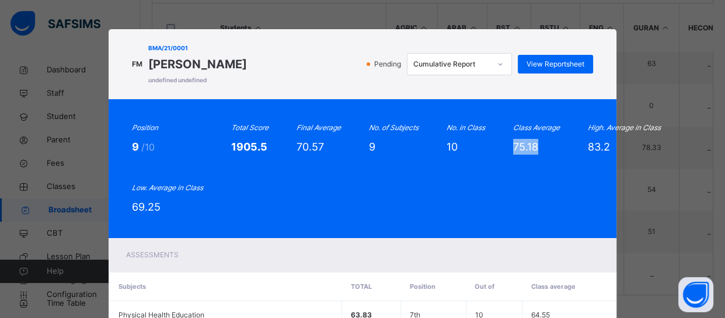
click at [516, 192] on div "Position 9 /10 Total Score 1905.5 Final Average 70.57 No. of Subjects 9 No. in …" at bounding box center [362, 169] width 461 height 92
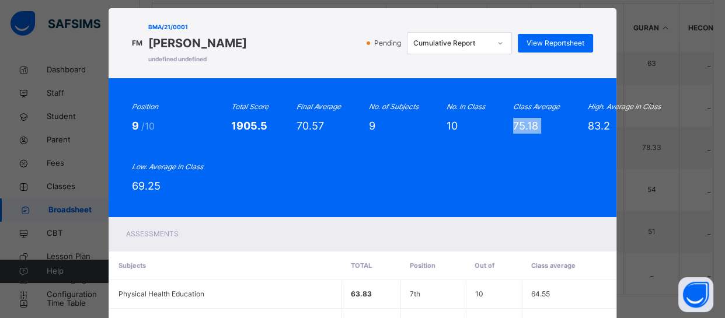
scroll to position [347, 0]
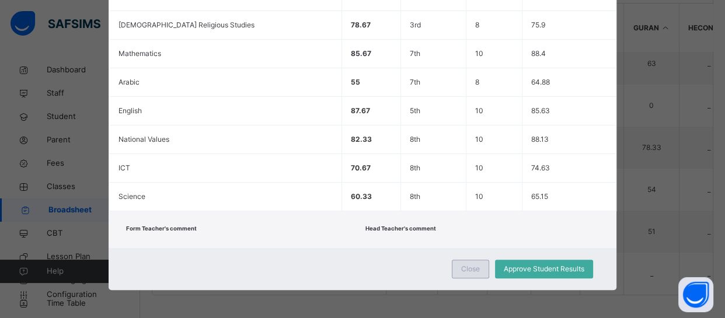
click at [461, 271] on span "Close" at bounding box center [470, 269] width 19 height 11
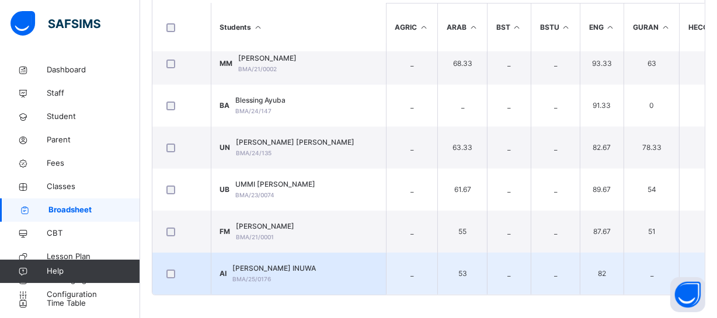
click at [289, 273] on div "AMINATU ADAMU INUWA BMA/25/0176" at bounding box center [274, 273] width 83 height 21
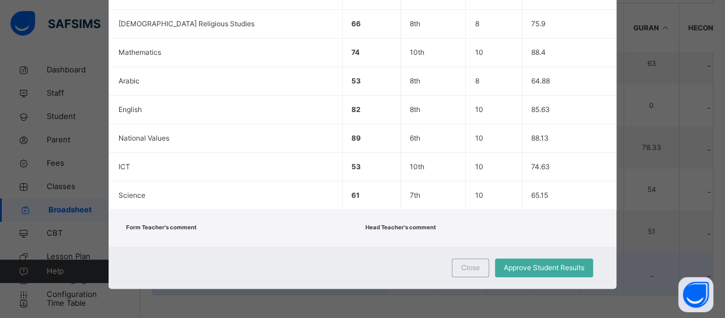
scroll to position [319, 0]
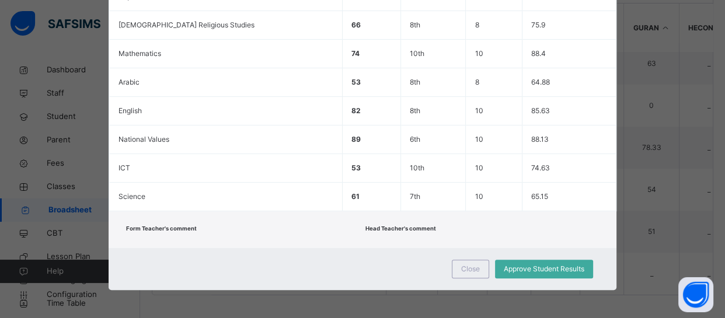
click at [271, 242] on div "Form Teacher's comment Head Teacher's comment" at bounding box center [362, 229] width 507 height 37
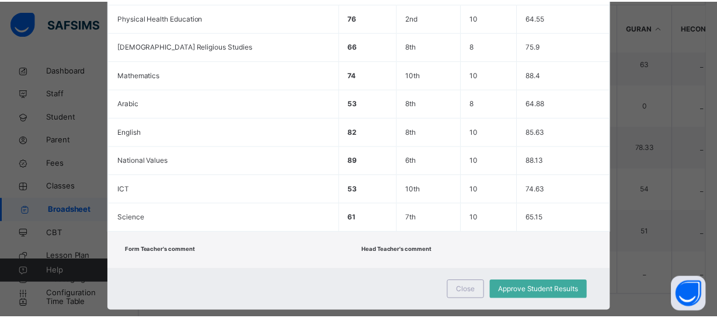
scroll to position [0, 0]
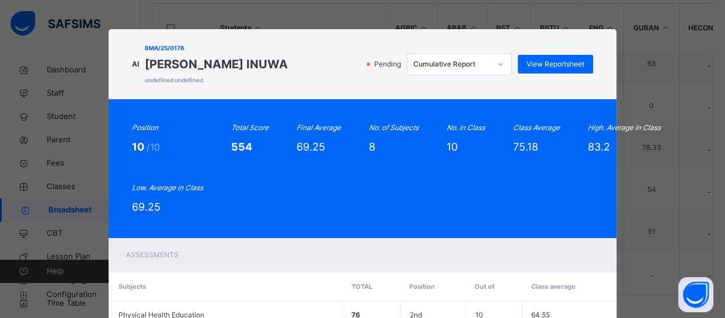
drag, startPoint x: 271, startPoint y: 242, endPoint x: 496, endPoint y: 191, distance: 230.5
click at [496, 191] on div "AI BMA/25/0176 AMINATU ADAMU INUWA undefined undefined Pending Cumulative Repor…" at bounding box center [362, 319] width 507 height 580
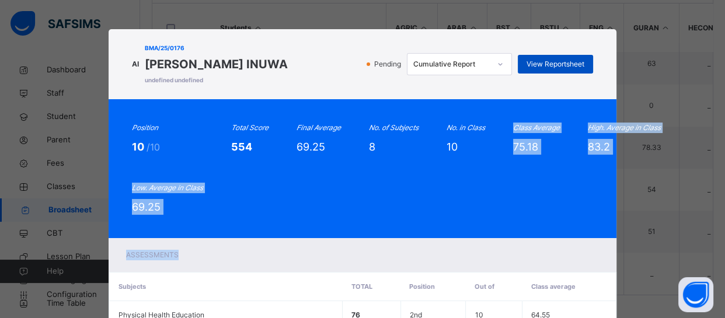
click at [552, 67] on span "View Reportsheet" at bounding box center [556, 64] width 58 height 11
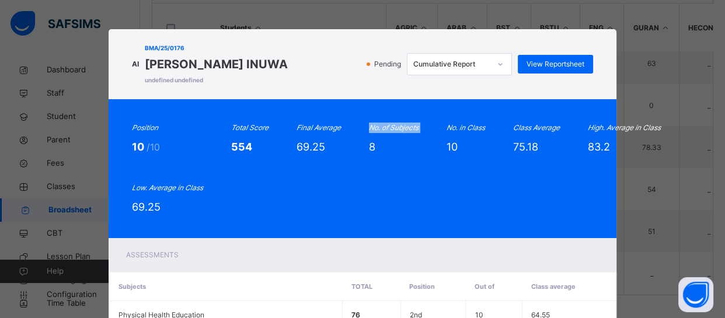
drag, startPoint x: 355, startPoint y: 190, endPoint x: 332, endPoint y: 181, distance: 24.6
click at [332, 181] on div "Position 10 /10 Total Score 554 Final Average 69.25 No. of Subjects 8 No. in Cl…" at bounding box center [362, 169] width 461 height 92
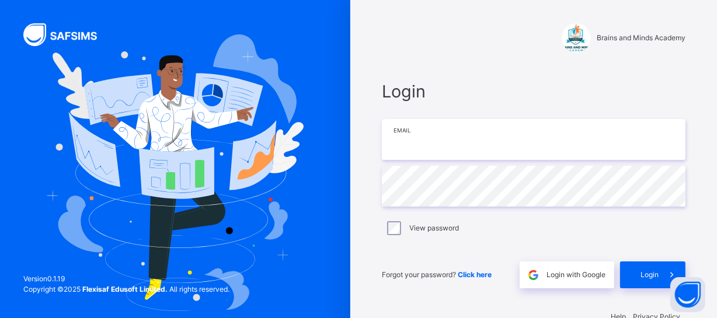
type input "**********"
drag, startPoint x: 511, startPoint y: 32, endPoint x: 686, endPoint y: -27, distance: 184.3
click at [686, 0] on html "**********" at bounding box center [358, 173] width 717 height 346
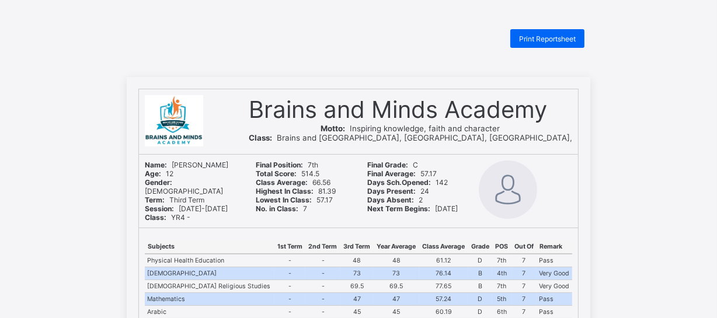
drag, startPoint x: 71, startPoint y: 53, endPoint x: 71, endPoint y: 47, distance: 5.9
drag, startPoint x: 70, startPoint y: 44, endPoint x: 71, endPoint y: 1, distance: 43.8
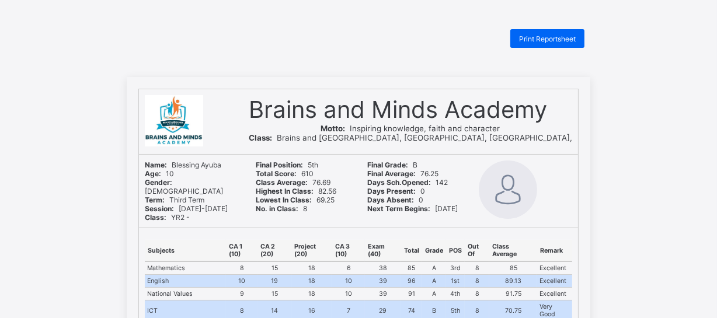
click at [206, 29] on div "Print Reportsheet" at bounding box center [359, 38] width 464 height 19
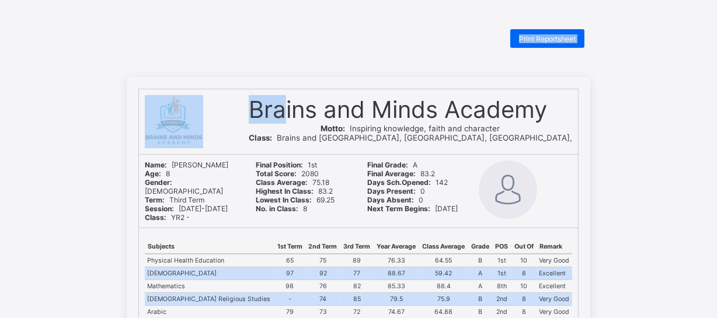
drag, startPoint x: 312, startPoint y: 120, endPoint x: 452, endPoint y: -6, distance: 188.5
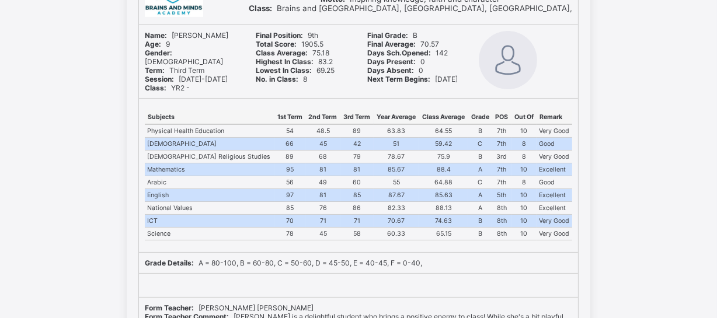
scroll to position [169, 0]
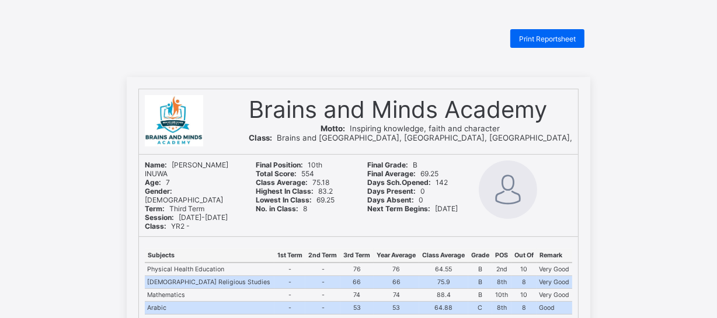
click at [294, 35] on div "Print Reportsheet" at bounding box center [359, 38] width 464 height 19
drag, startPoint x: 327, startPoint y: 291, endPoint x: 111, endPoint y: 1, distance: 361.8
click at [340, 302] on td "53" at bounding box center [356, 308] width 33 height 13
